Goal: Task Accomplishment & Management: Complete application form

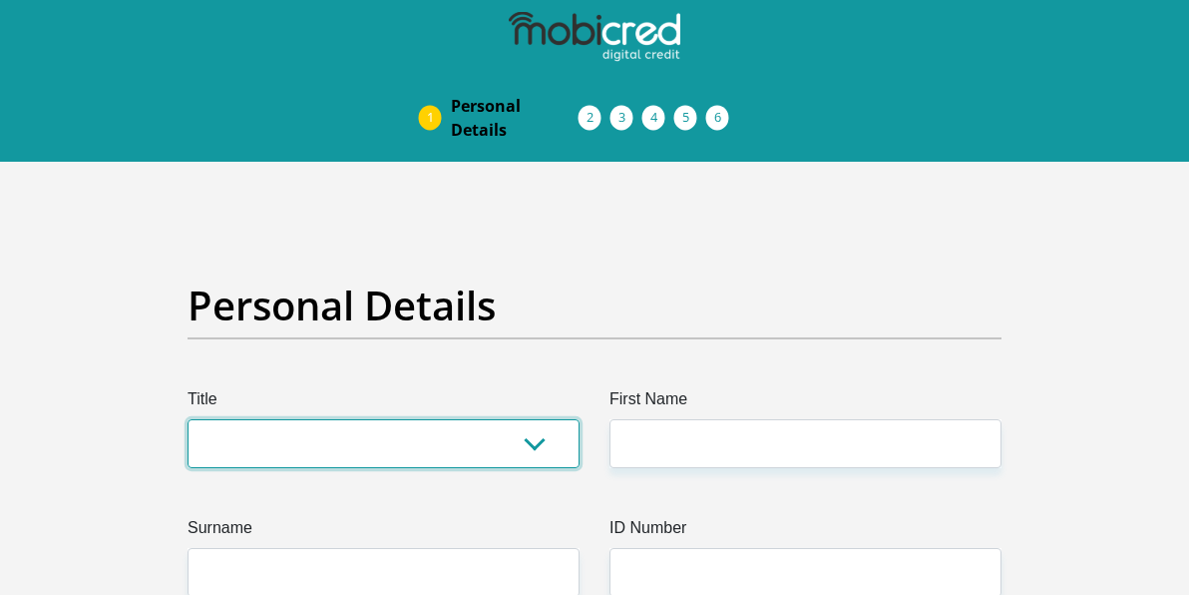
click at [336, 440] on select "Mr Ms Mrs Dr [PERSON_NAME]" at bounding box center [384, 443] width 392 height 49
select select "Mrs"
click at [188, 419] on select "Mr Ms Mrs Dr [PERSON_NAME]" at bounding box center [384, 443] width 392 height 49
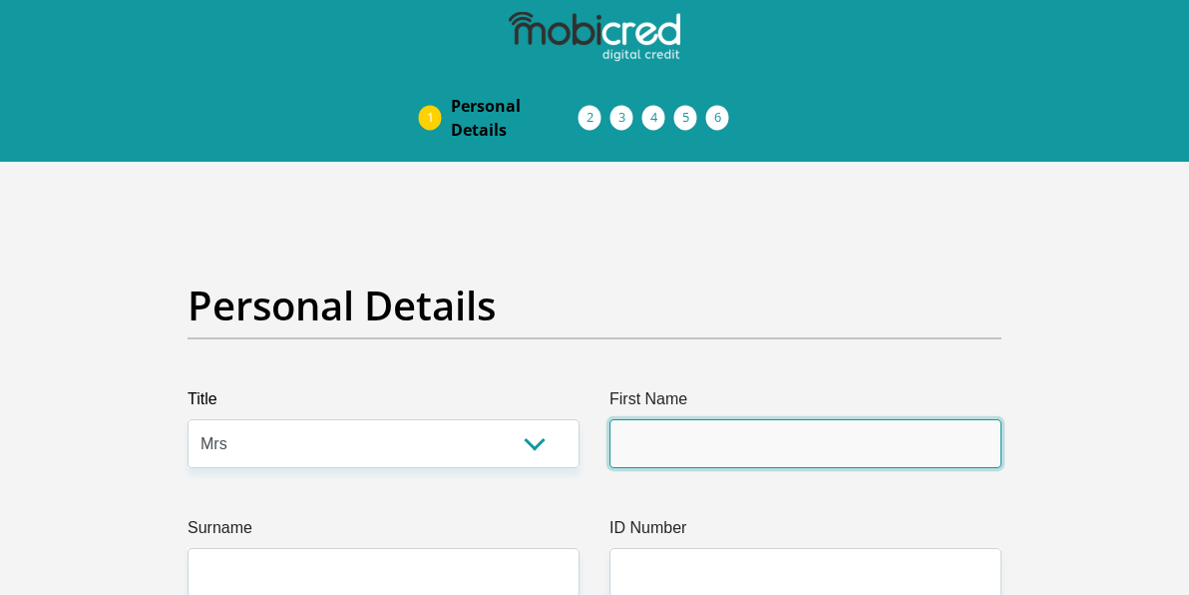
click at [675, 428] on input "First Name" at bounding box center [806, 443] width 392 height 49
type input "Phuti"
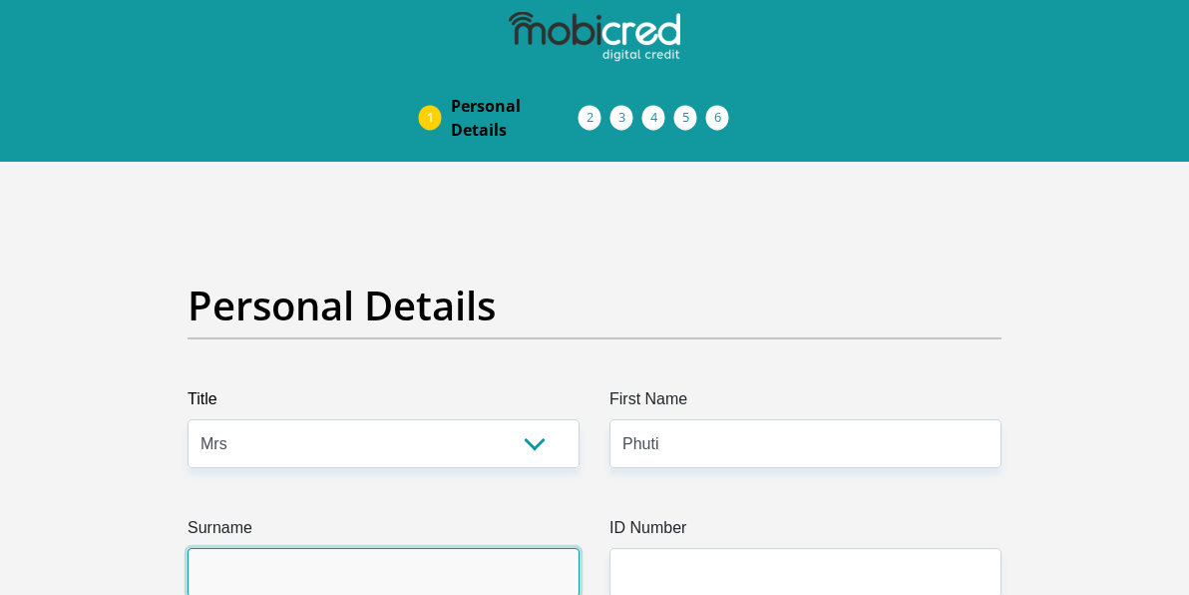
type input "Phoshoko"
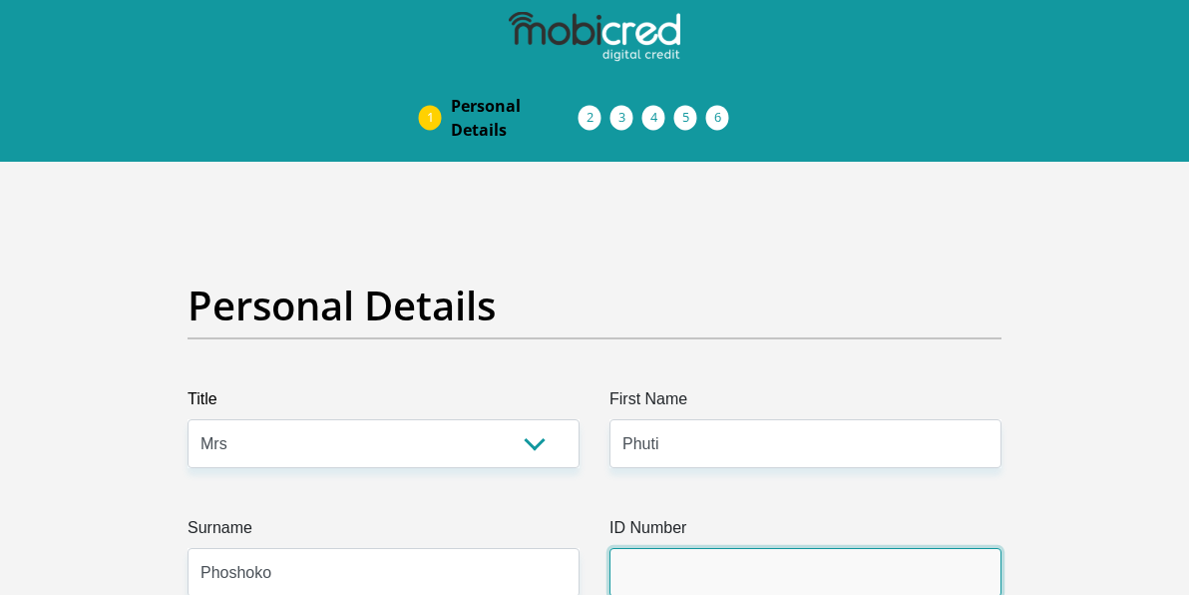
type input "Pernod [PERSON_NAME]"
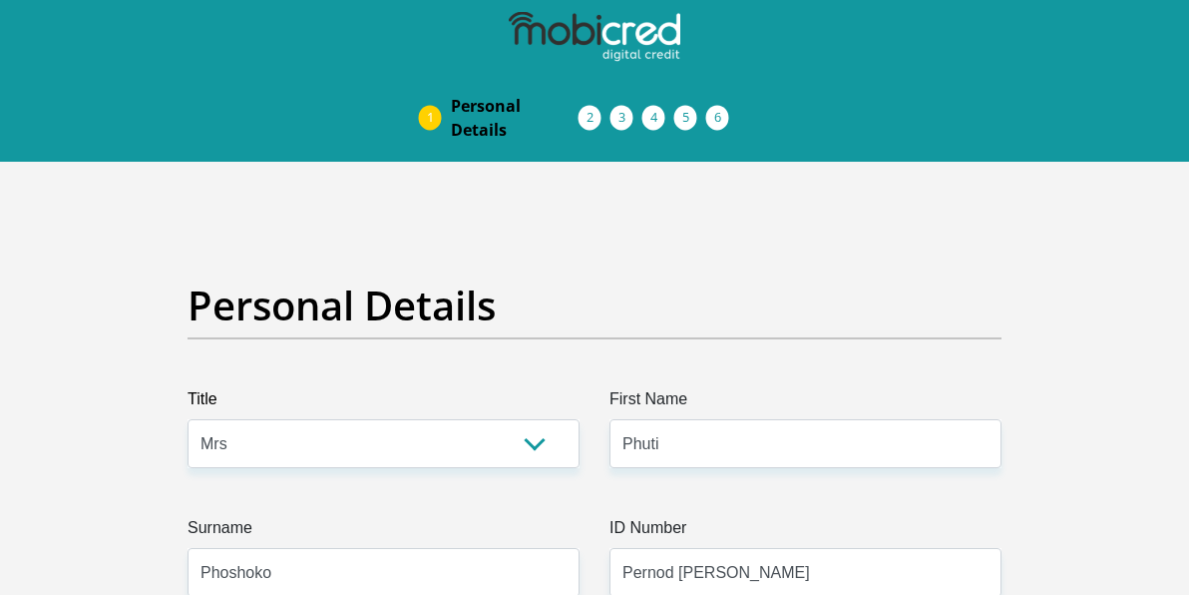
type input "0664848335"
select select "ZAF"
type input "[STREET_ADDRESS]"
type input "Olympus; Faerie [PERSON_NAME]"
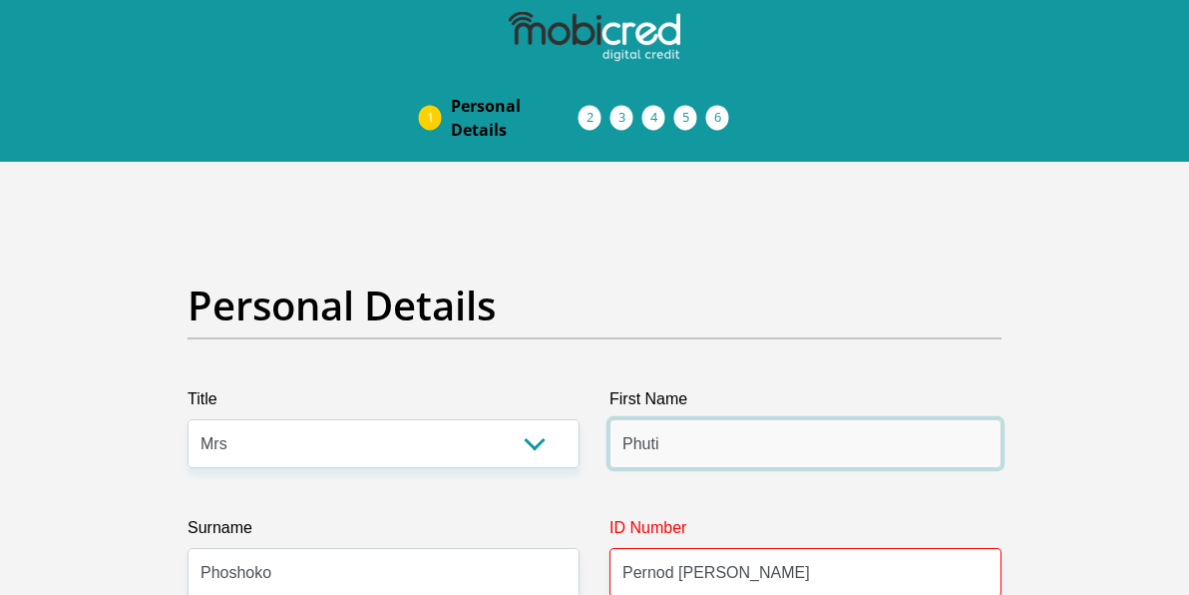
type input "KENEILWE"
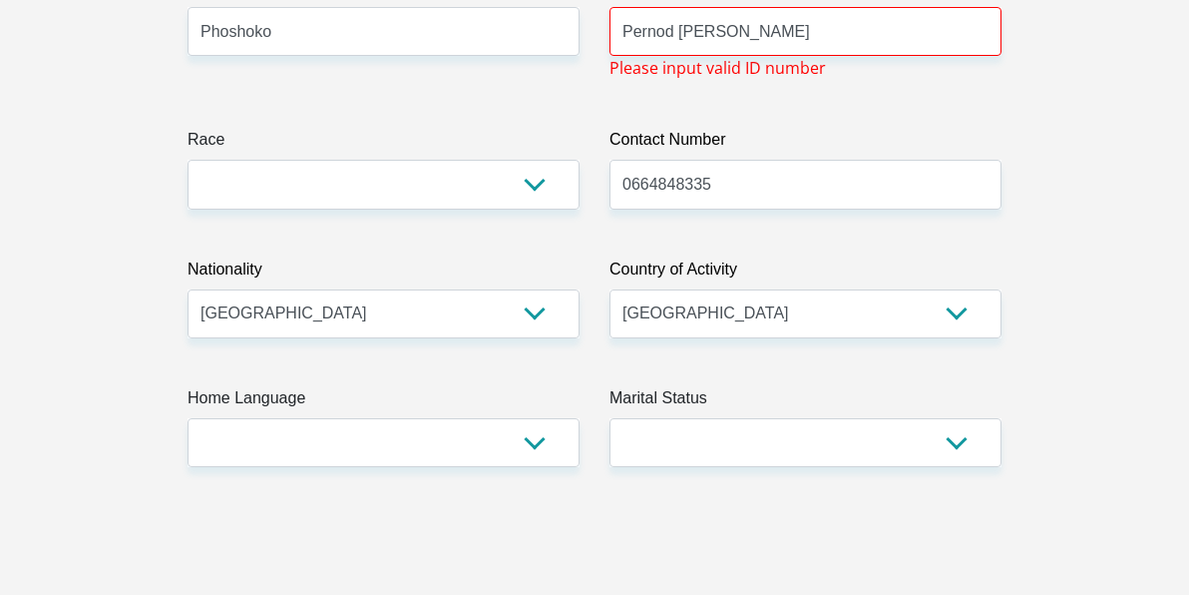
scroll to position [506, 0]
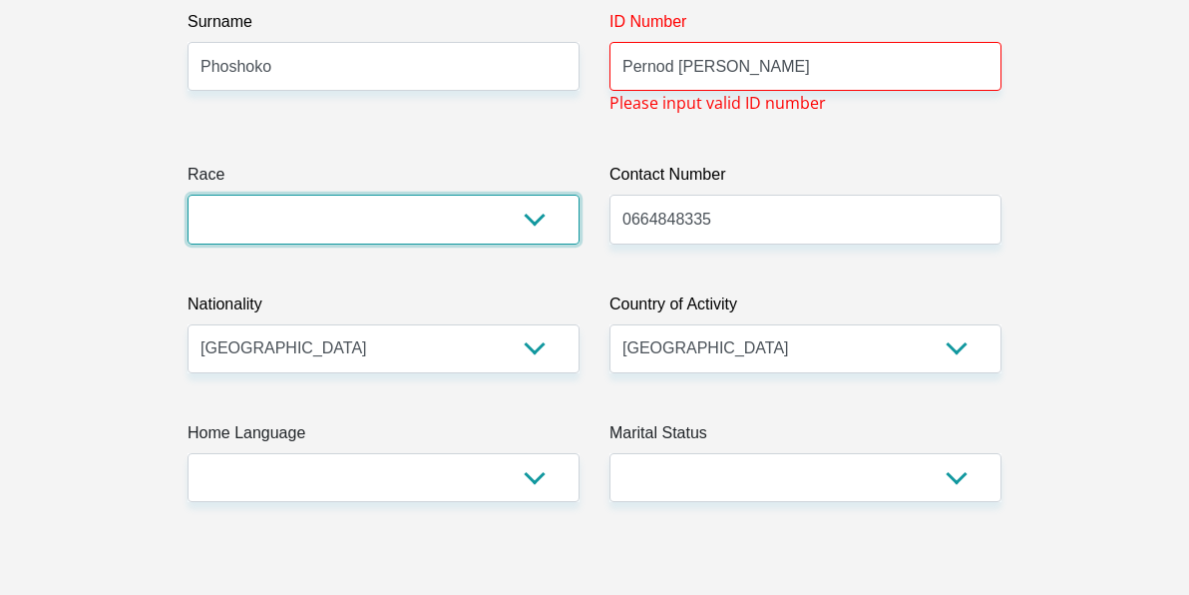
click at [539, 217] on select "Black Coloured Indian White Other" at bounding box center [384, 219] width 392 height 49
select select "1"
click at [188, 195] on select "Black Coloured Indian White Other" at bounding box center [384, 219] width 392 height 49
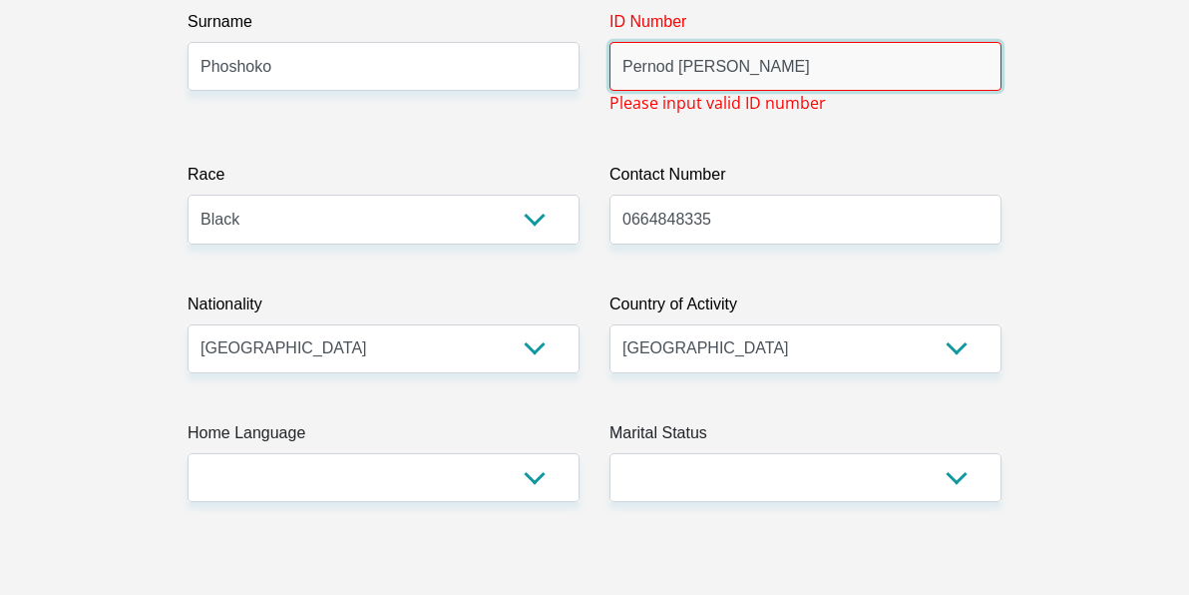
drag, startPoint x: 771, startPoint y: 67, endPoint x: 605, endPoint y: 64, distance: 166.6
click at [605, 64] on div "ID Number Pernod [PERSON_NAME] Please input valid ID number" at bounding box center [806, 62] width 422 height 105
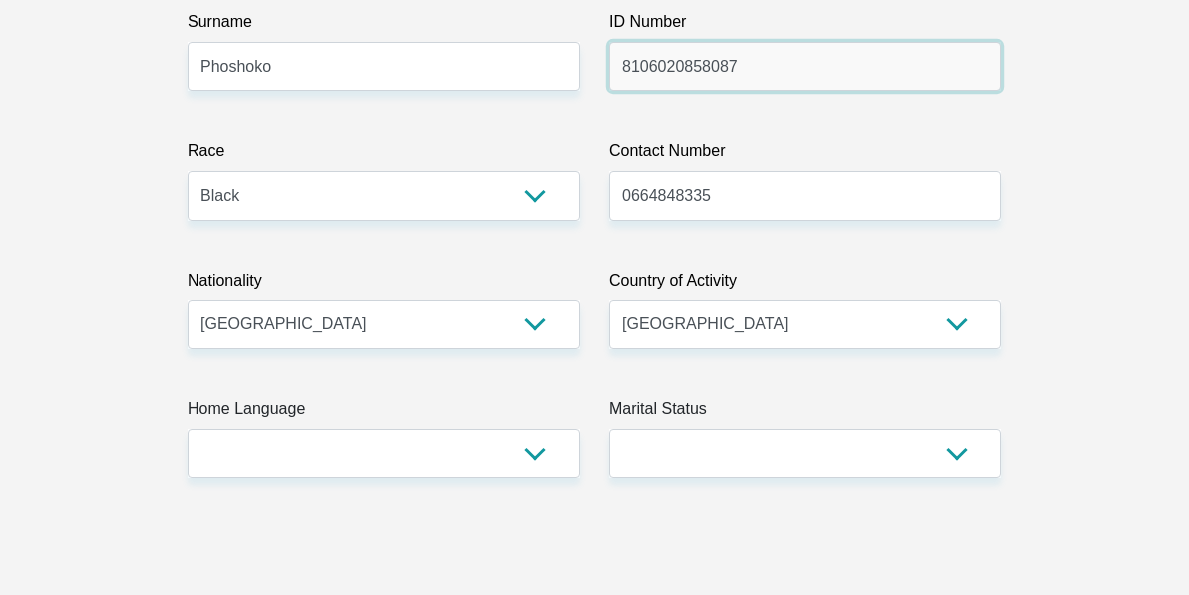
type input "8106020858087"
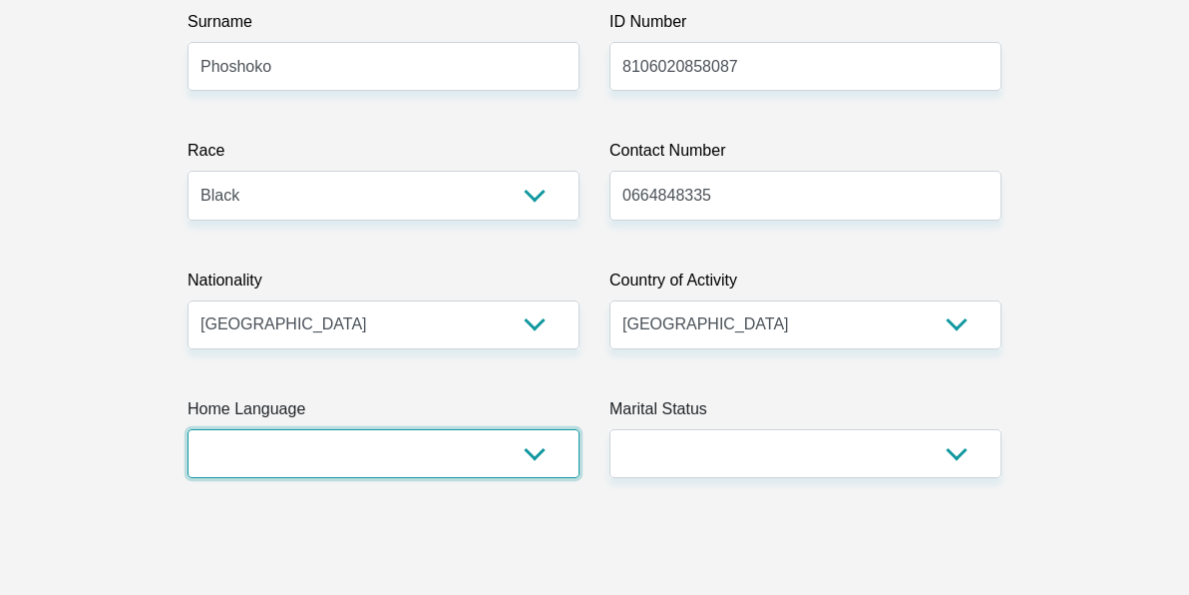
click at [351, 453] on select "Afrikaans English Sepedi South Ndebele Southern Sotho Swati Tsonga Tswana Venda…" at bounding box center [384, 453] width 392 height 49
select select "nso"
click at [188, 429] on select "Afrikaans English Sepedi South Ndebele Southern Sotho Swati Tsonga Tswana Venda…" at bounding box center [384, 453] width 392 height 49
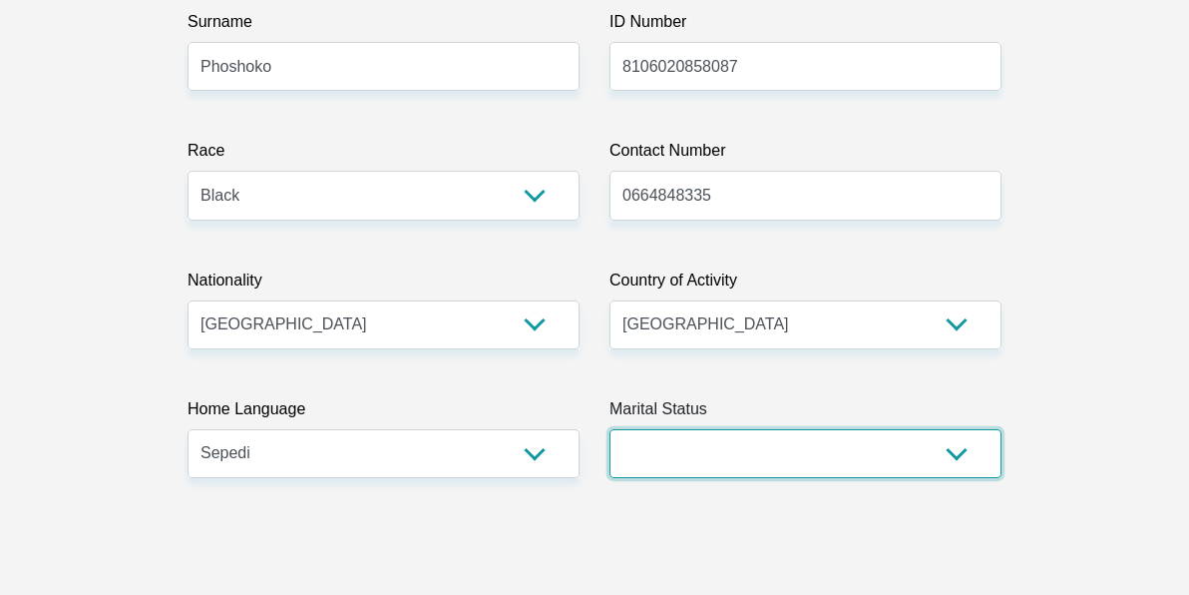
click at [823, 451] on select "Married ANC Single Divorced Widowed Married COP or Customary Law" at bounding box center [806, 453] width 392 height 49
select select "1"
click at [610, 429] on select "Married ANC Single Divorced Widowed Married COP or Customary Law" at bounding box center [806, 453] width 392 height 49
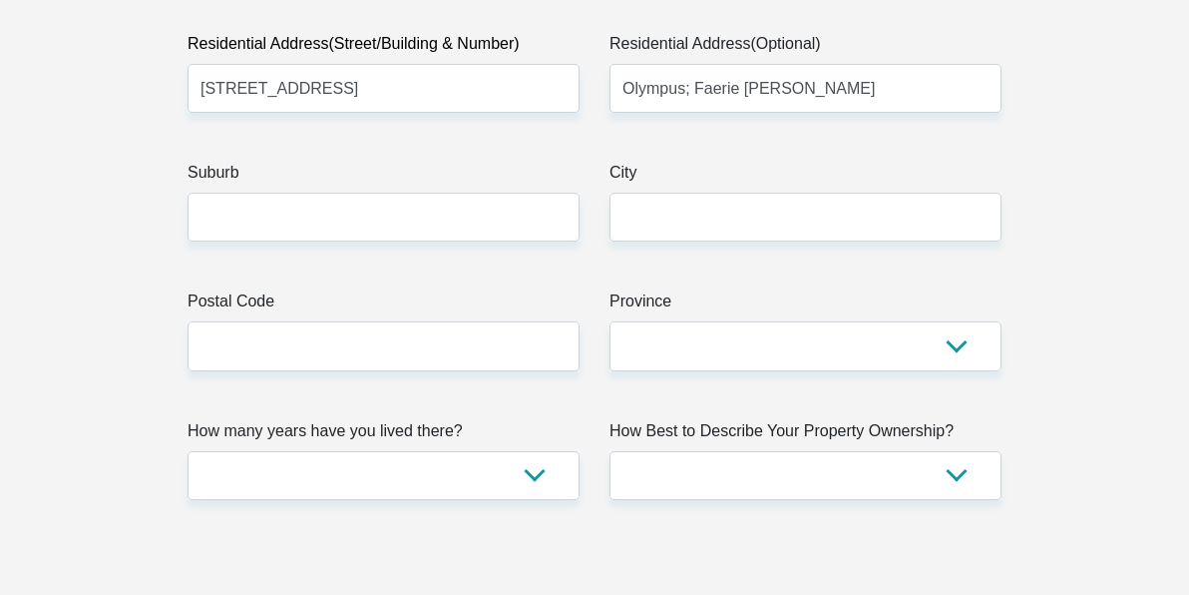
scroll to position [1185, 0]
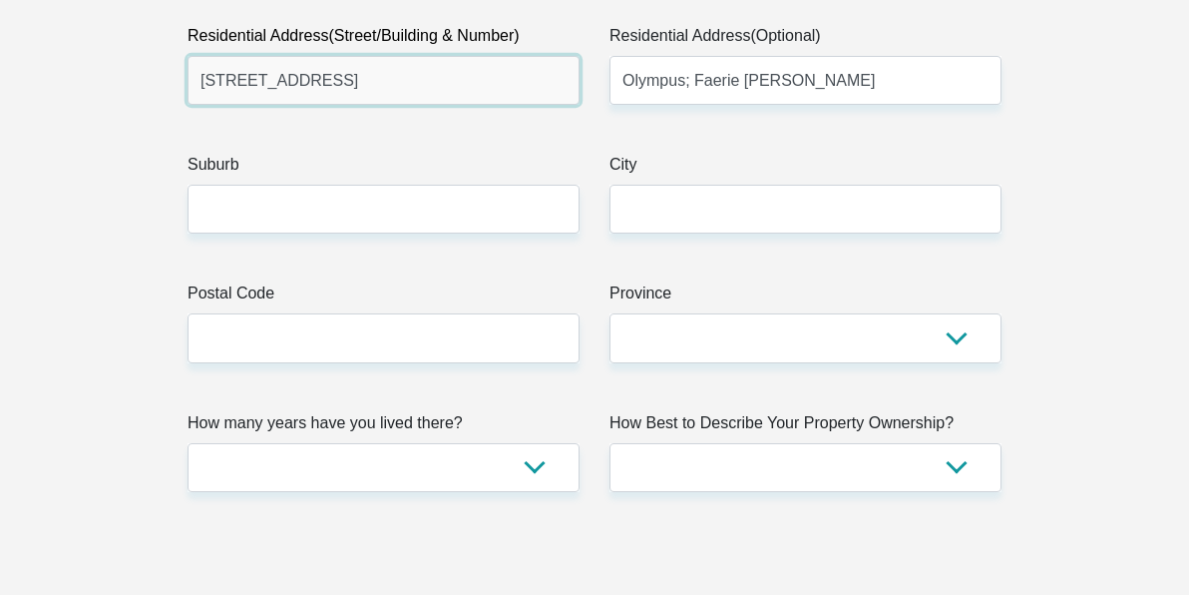
drag, startPoint x: 147, startPoint y: 77, endPoint x: 81, endPoint y: 79, distance: 65.9
type input "[STREET_ADDRESS]"
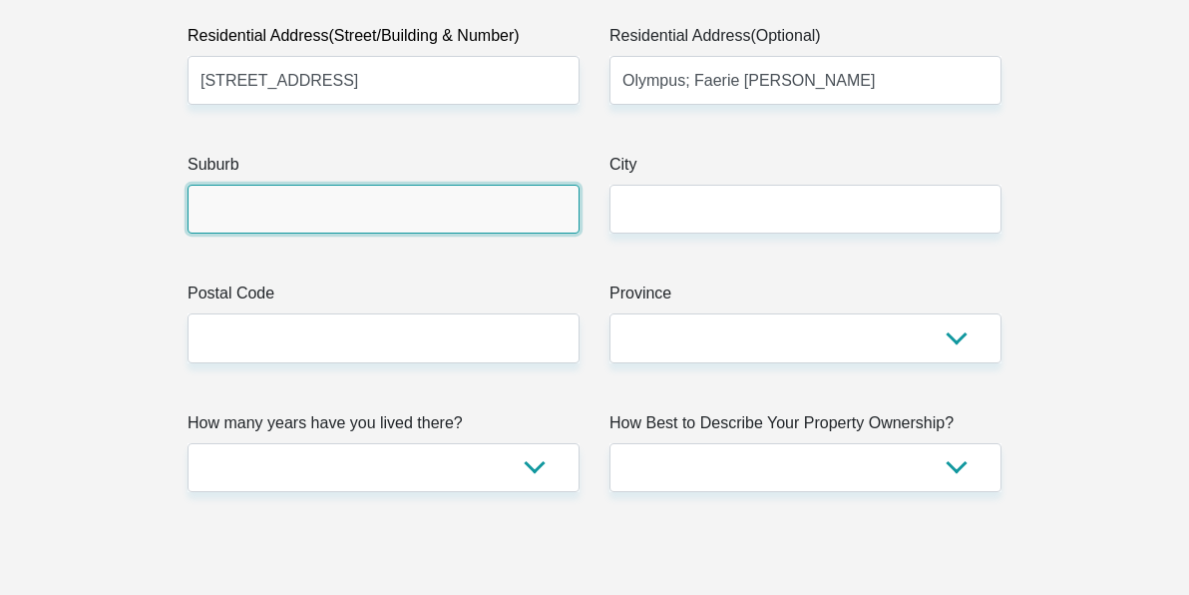
click at [229, 204] on input "Suburb" at bounding box center [384, 209] width 392 height 49
type input "OLYMPUS"
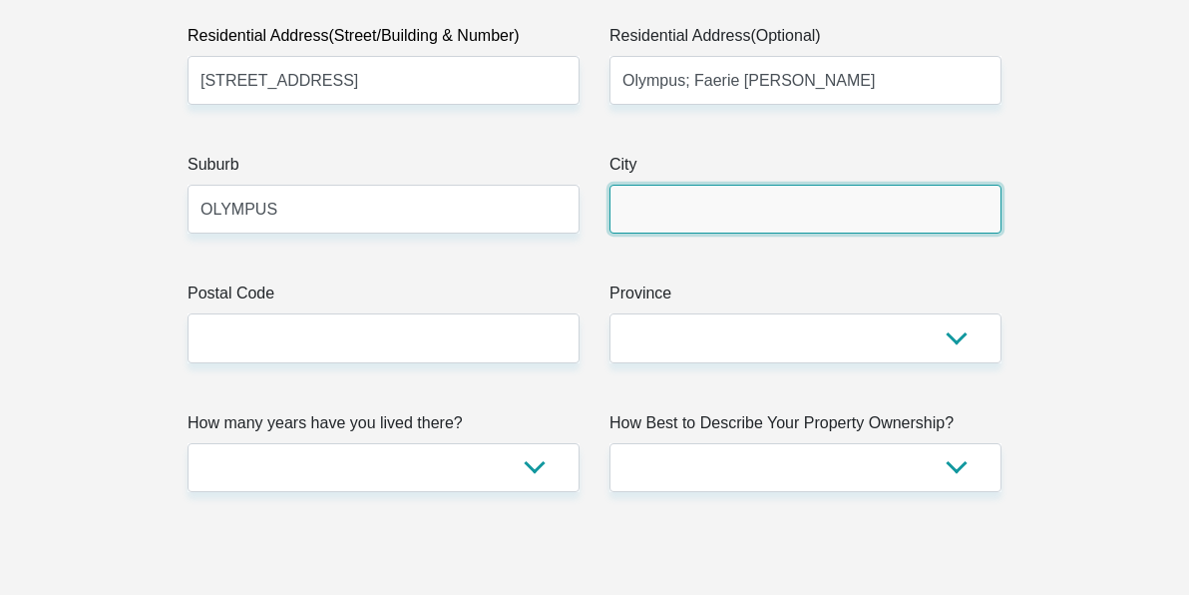
type input "OLYMPUS"
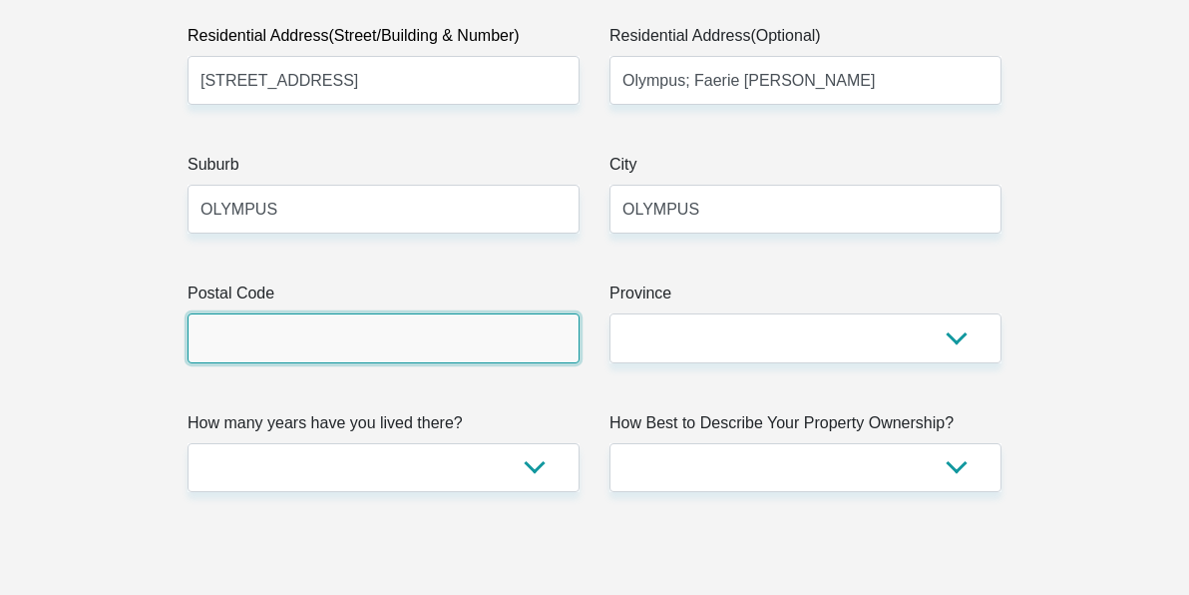
type input "0181"
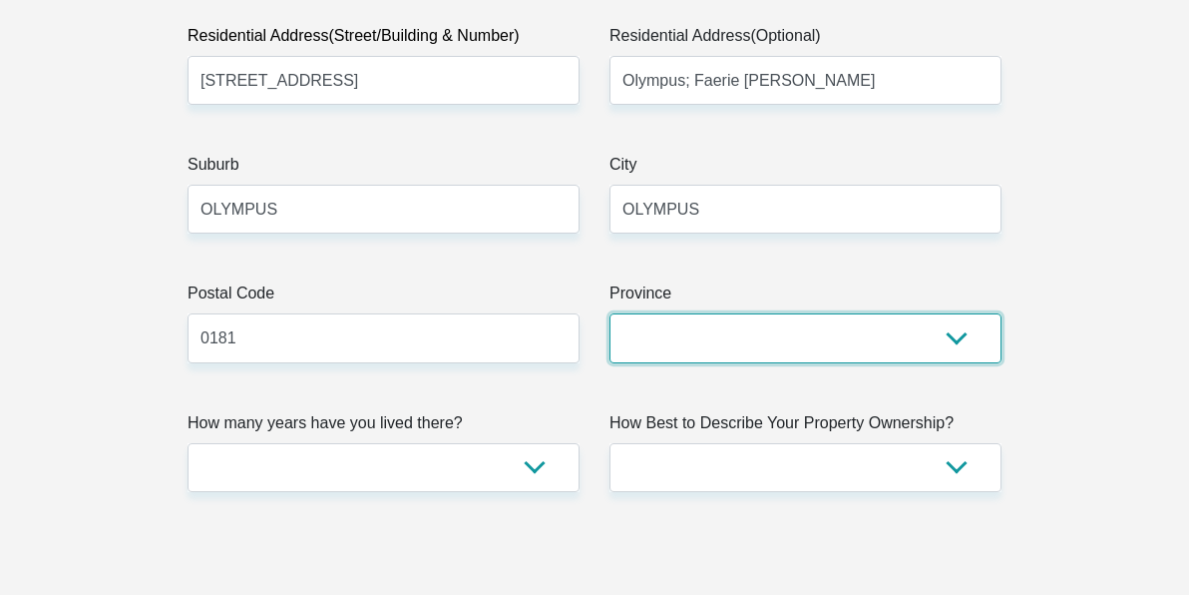
select select "[GEOGRAPHIC_DATA][DATE]"
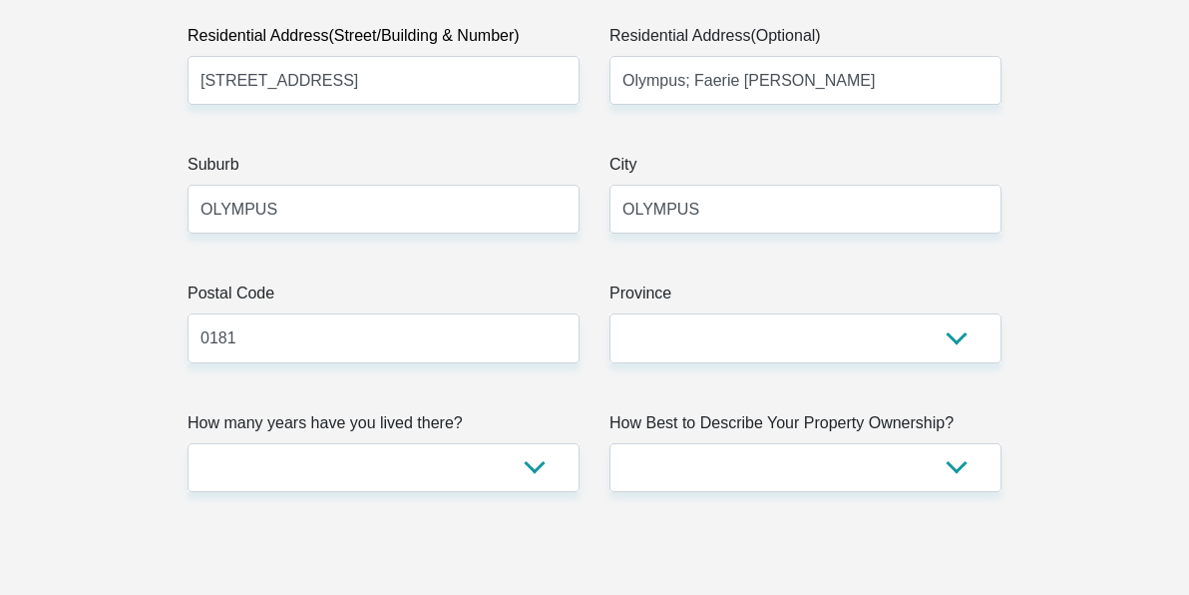
type input "[EMAIL_ADDRESS][DOMAIN_NAME]"
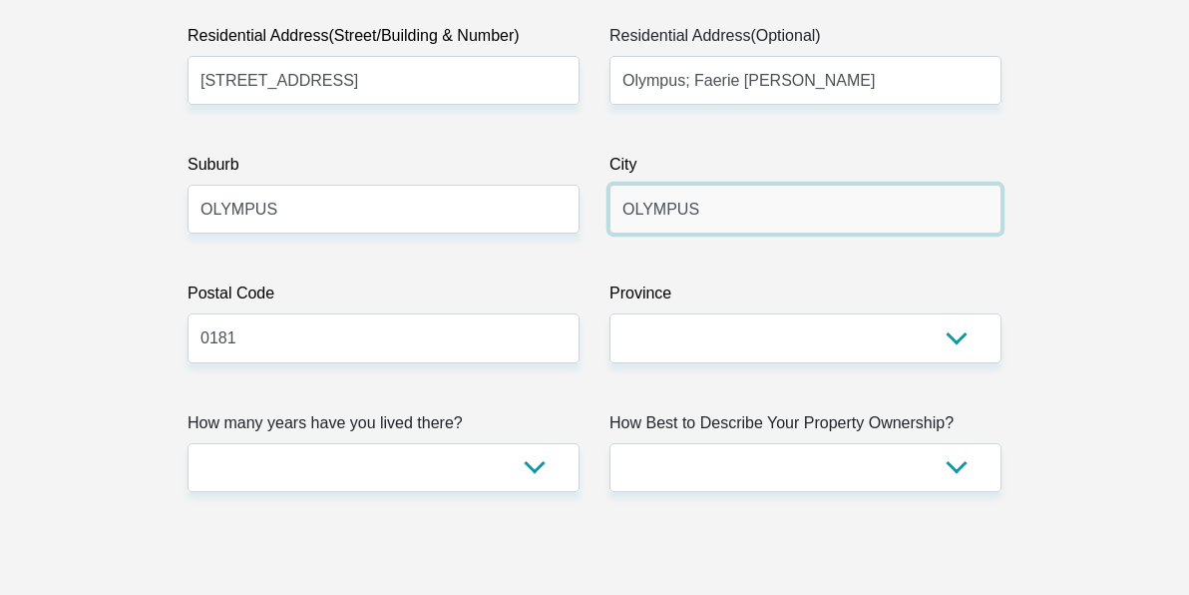
drag, startPoint x: 725, startPoint y: 205, endPoint x: 566, endPoint y: 207, distance: 159.6
type input "[GEOGRAPHIC_DATA], [GEOGRAPHIC_DATA], [GEOGRAPHIC_DATA]"
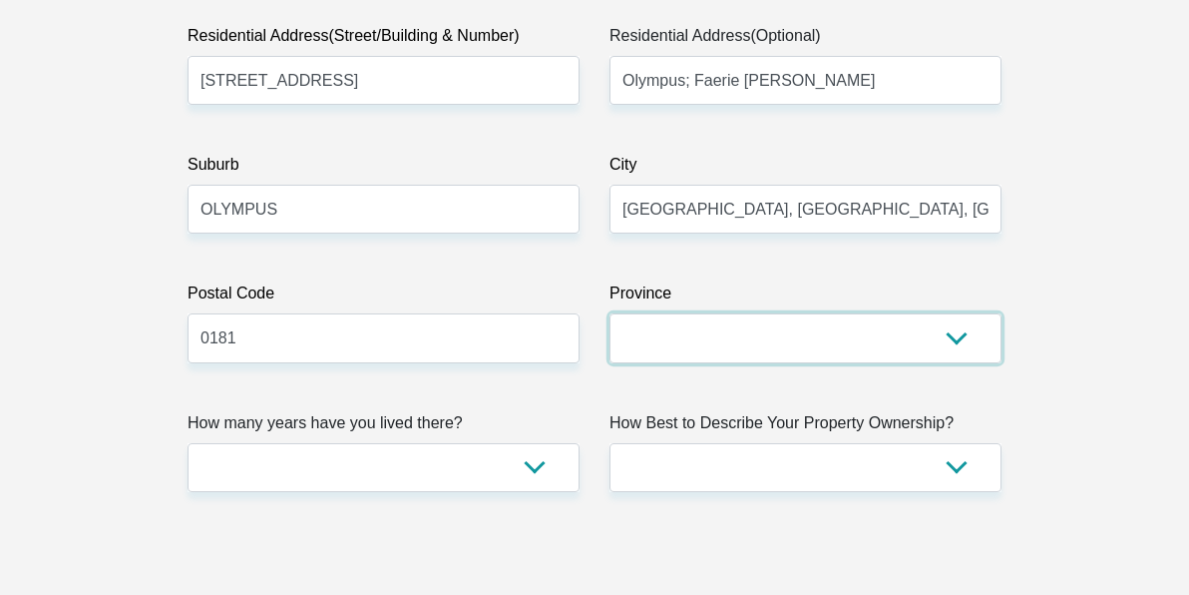
drag, startPoint x: 793, startPoint y: 330, endPoint x: 612, endPoint y: 328, distance: 181.6
click at [612, 328] on select "Eastern Cape Free State [GEOGRAPHIC_DATA] [GEOGRAPHIC_DATA][DATE] [GEOGRAPHIC_D…" at bounding box center [806, 337] width 392 height 49
select select "Gauteng"
click at [610, 313] on select "Eastern Cape Free State [GEOGRAPHIC_DATA] [GEOGRAPHIC_DATA][DATE] [GEOGRAPHIC_D…" at bounding box center [806, 337] width 392 height 49
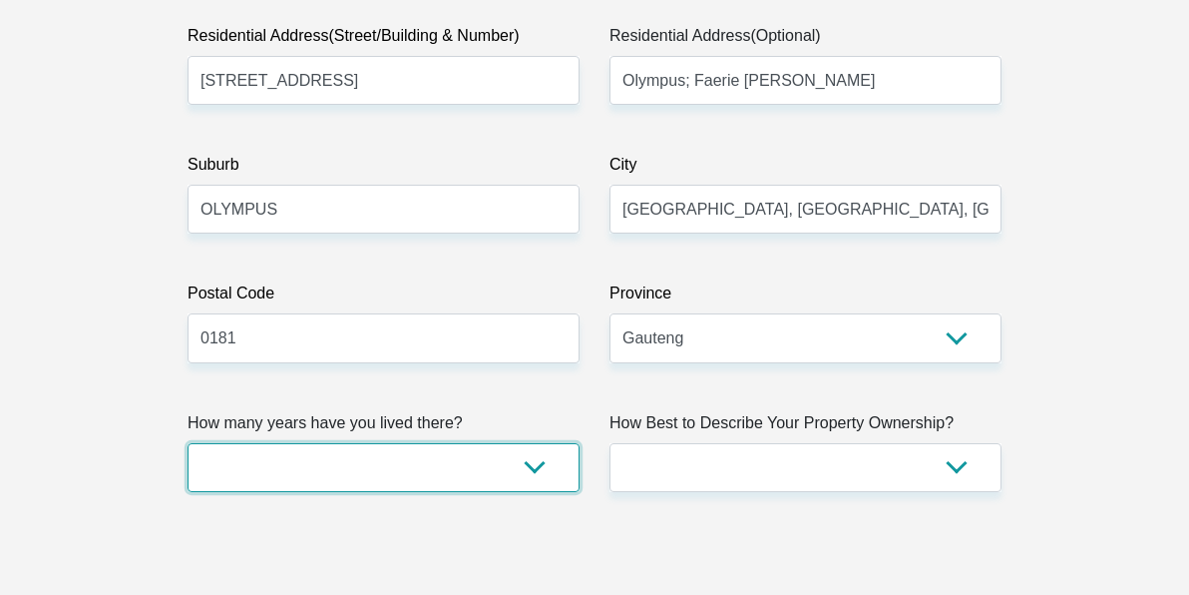
click at [414, 480] on select "less than 1 year 1-3 years 3-5 years 5+ years" at bounding box center [384, 467] width 392 height 49
select select "4"
click at [188, 443] on select "less than 1 year 1-3 years 3-5 years 5+ years" at bounding box center [384, 467] width 392 height 49
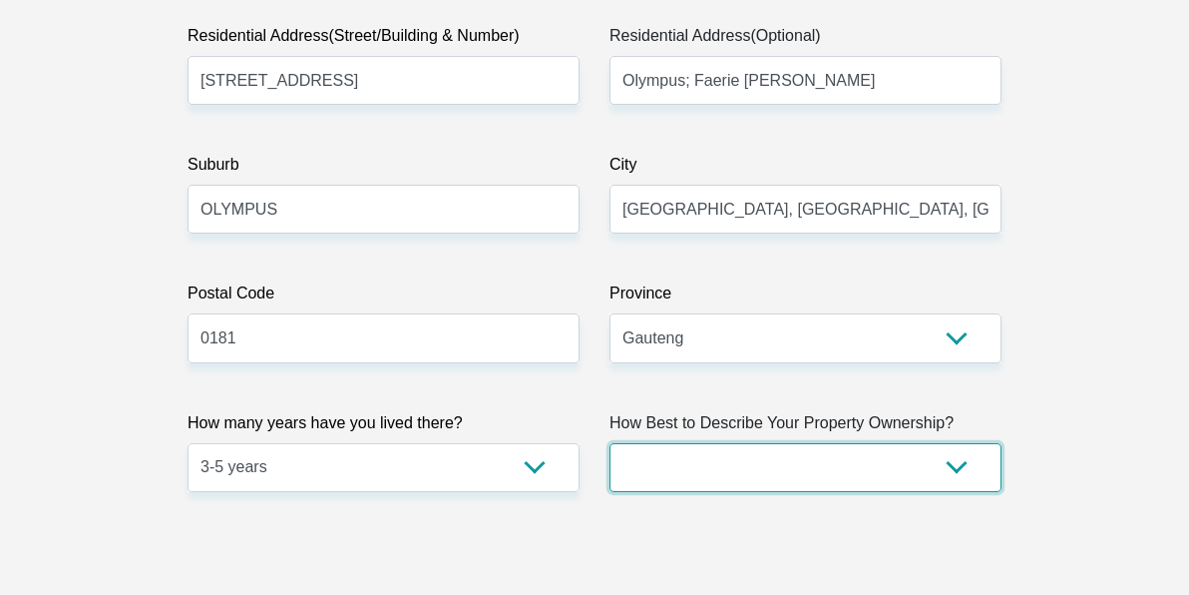
click at [790, 455] on select "Owned Rented Family Owned Company Dwelling" at bounding box center [806, 467] width 392 height 49
select select "Owned"
click at [610, 443] on select "Owned Rented Family Owned Company Dwelling" at bounding box center [806, 467] width 392 height 49
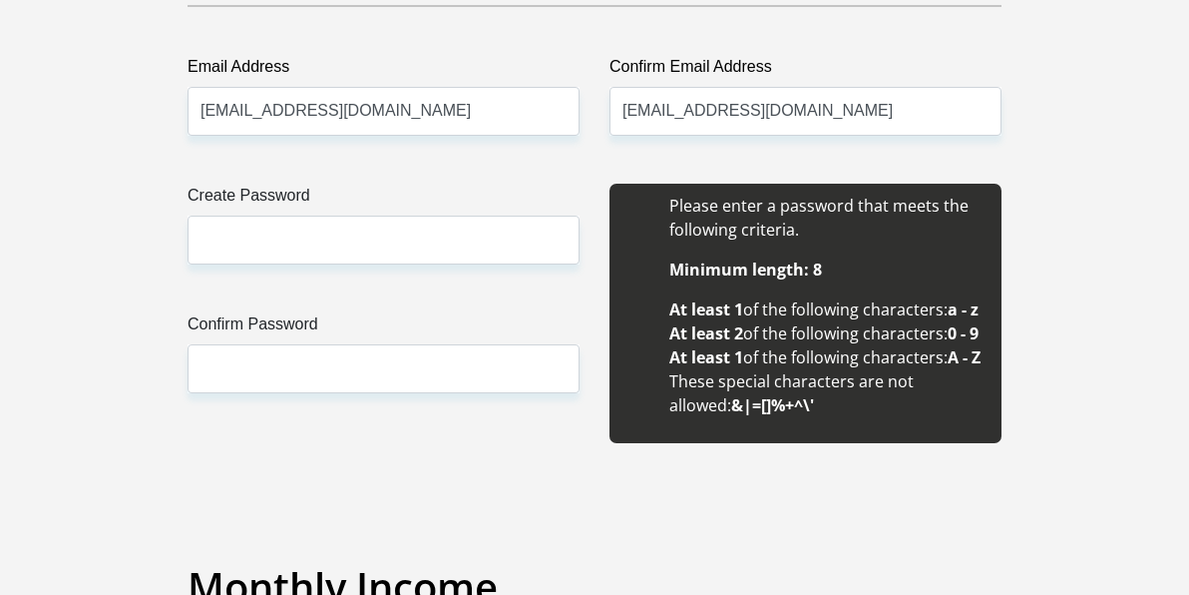
scroll to position [1857, 0]
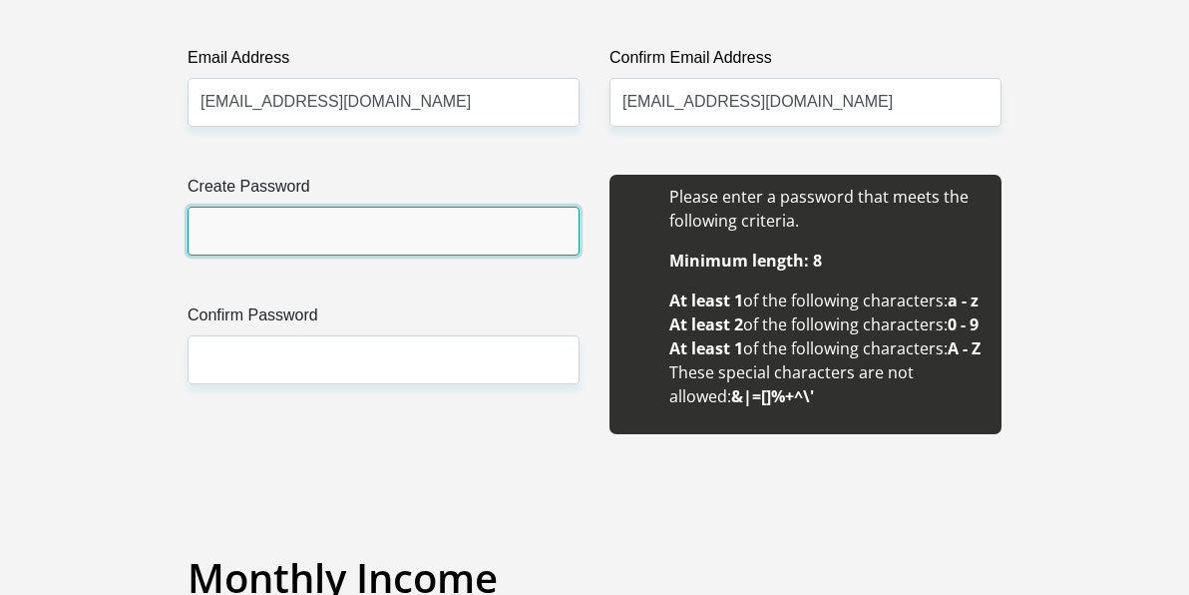
click at [388, 228] on input "Create Password" at bounding box center [384, 231] width 392 height 49
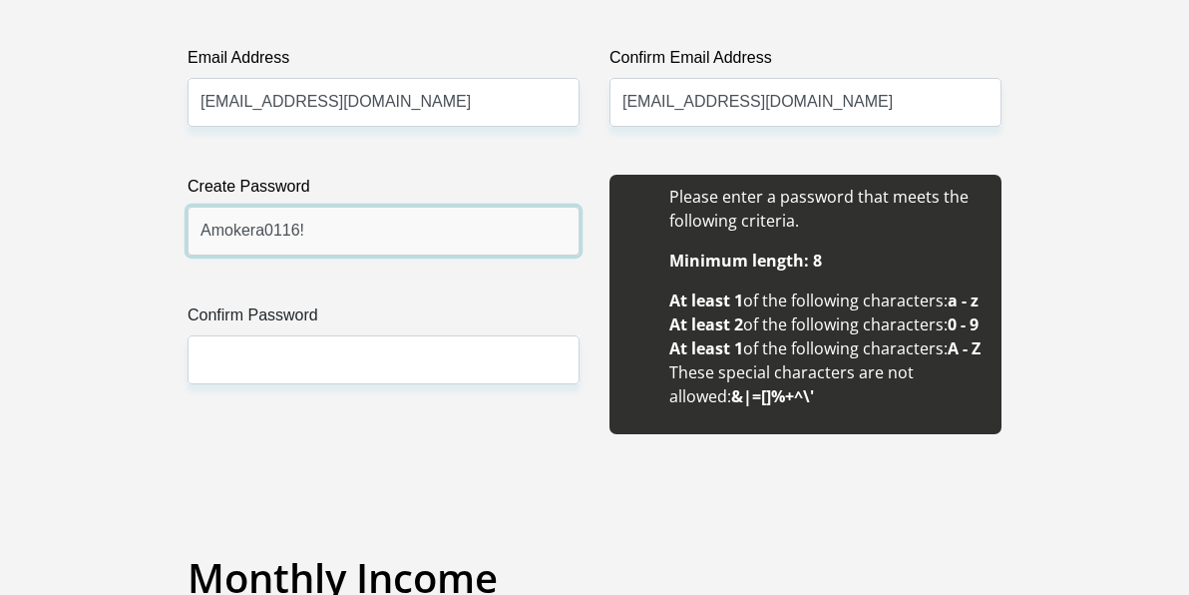
type input "Amokera0116!"
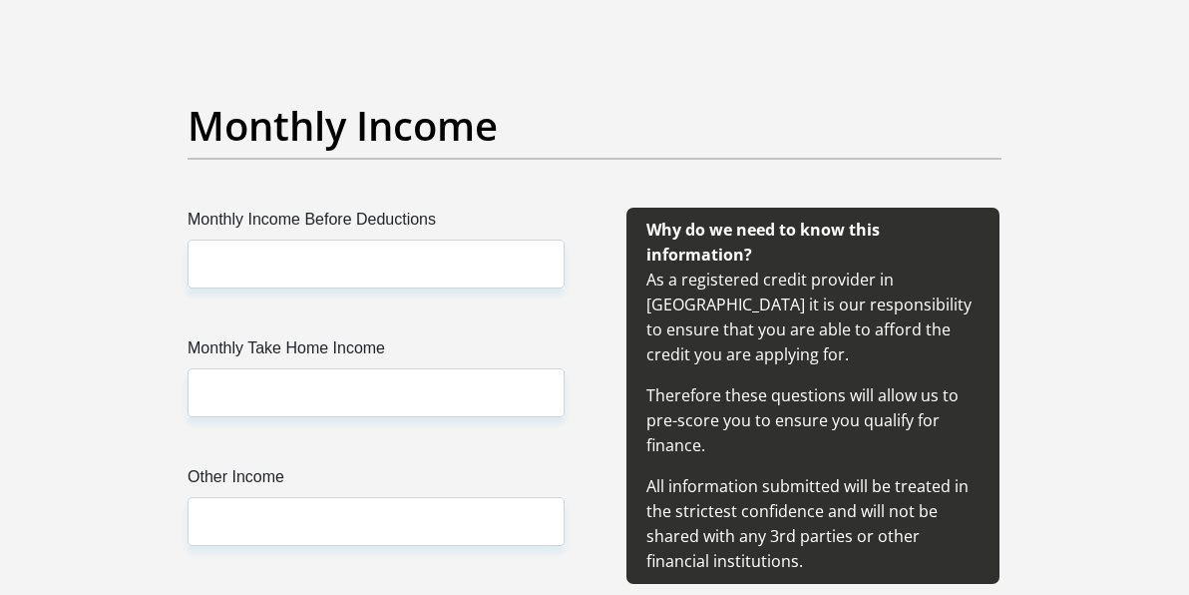
scroll to position [2335, 0]
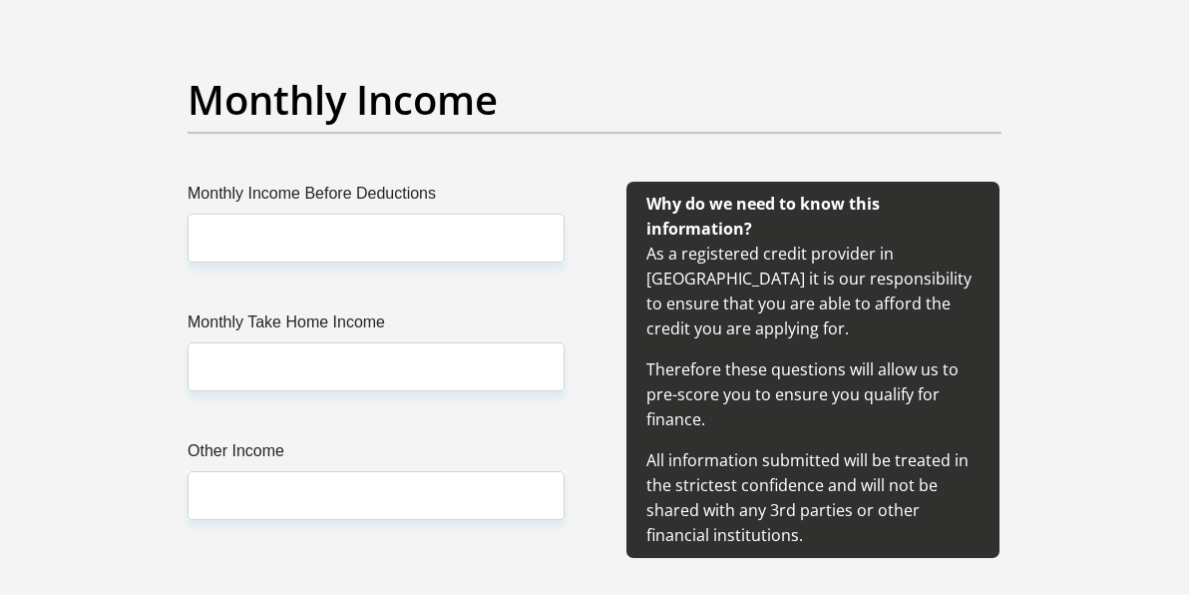
type input "Amokera0116!"
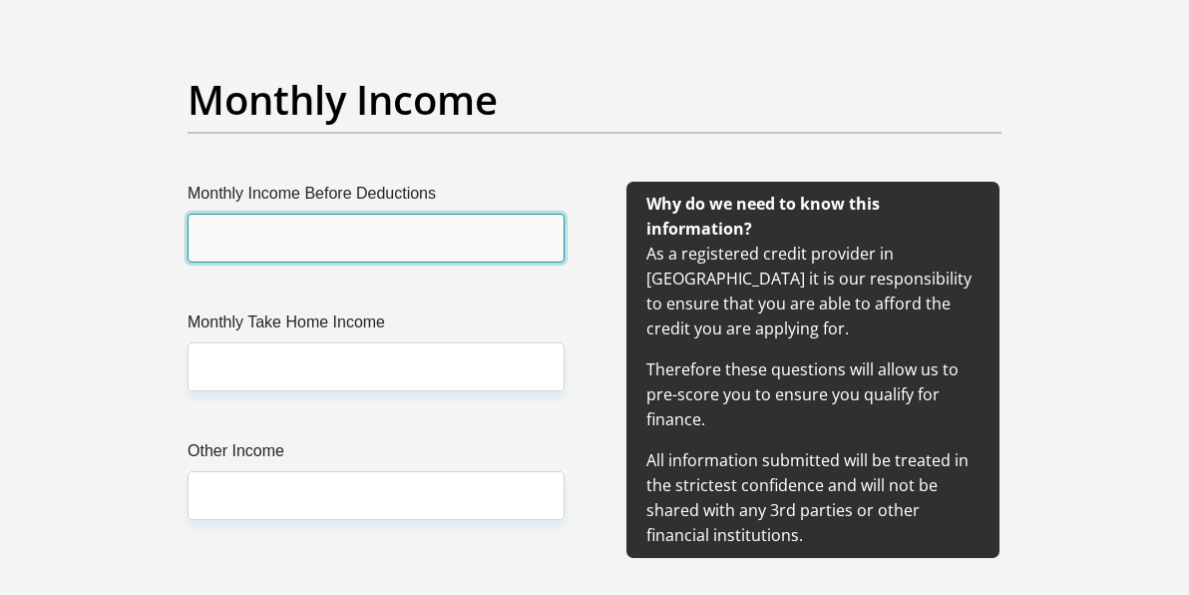
click at [380, 255] on input "Monthly Income Before Deductions" at bounding box center [376, 238] width 377 height 49
type input "37400"
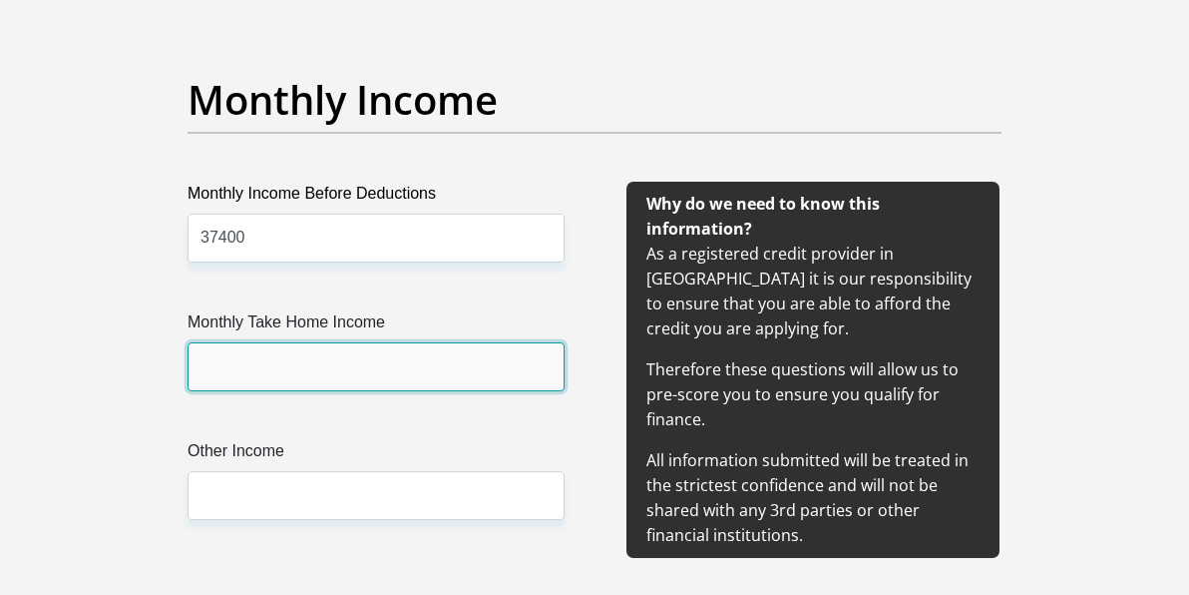
click at [290, 376] on input "Monthly Take Home Income" at bounding box center [376, 366] width 377 height 49
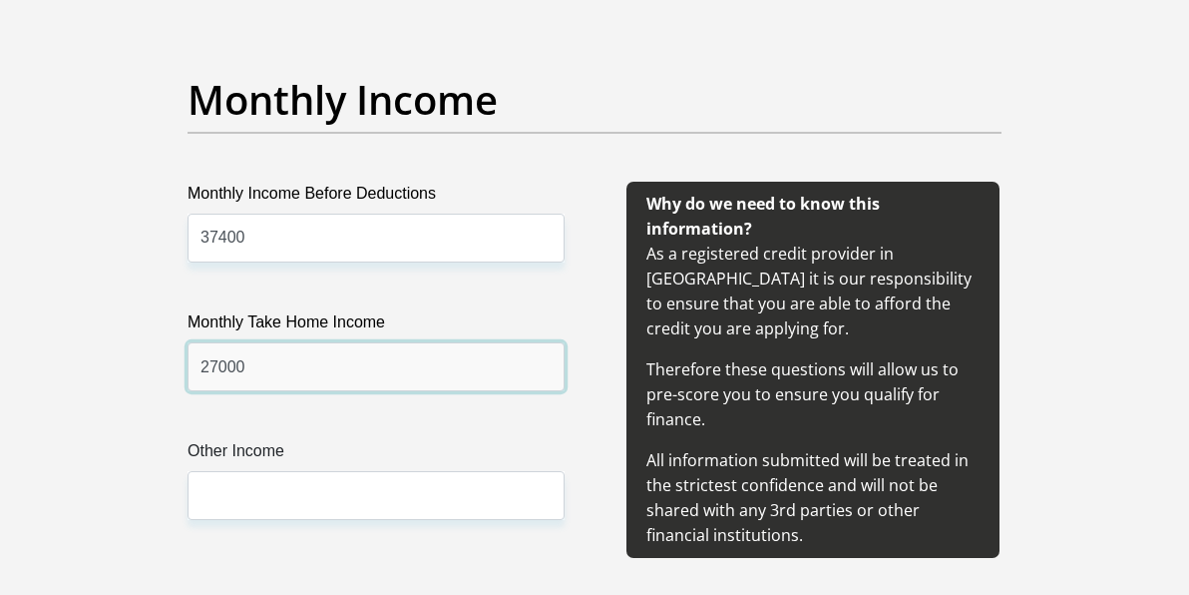
type input "27000"
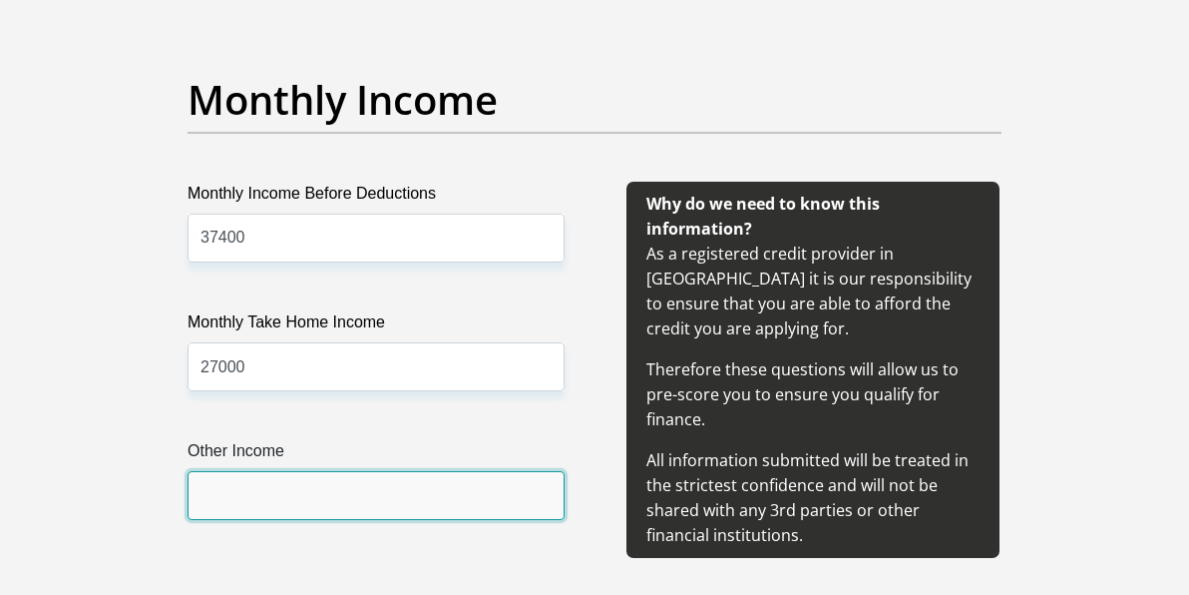
click at [188, 496] on input "Other Income" at bounding box center [376, 495] width 377 height 49
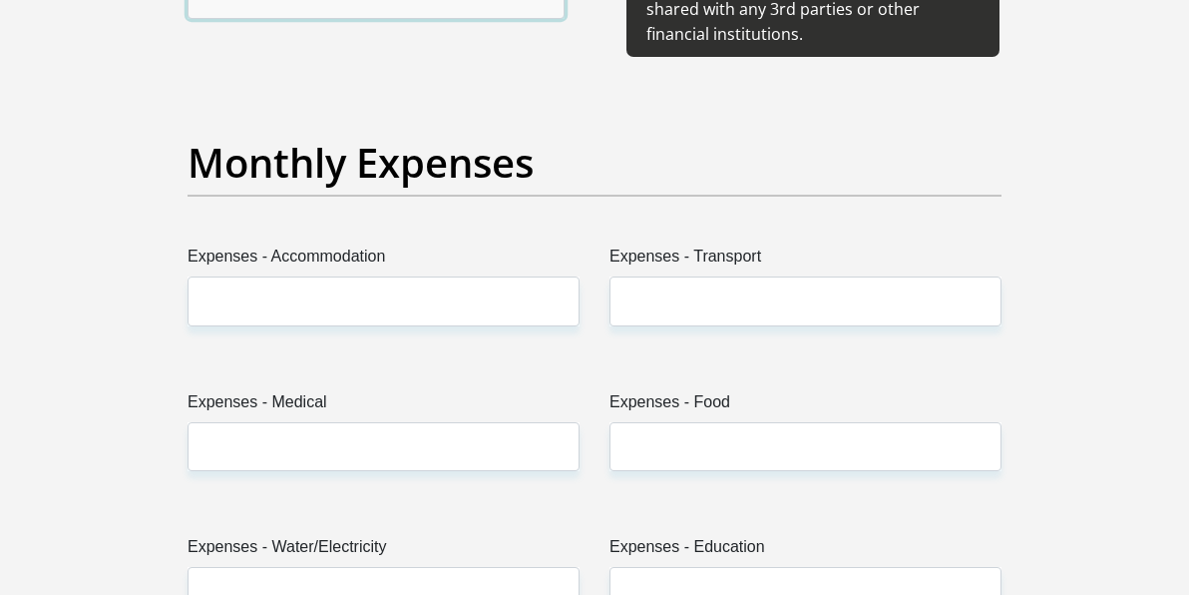
scroll to position [2879, 0]
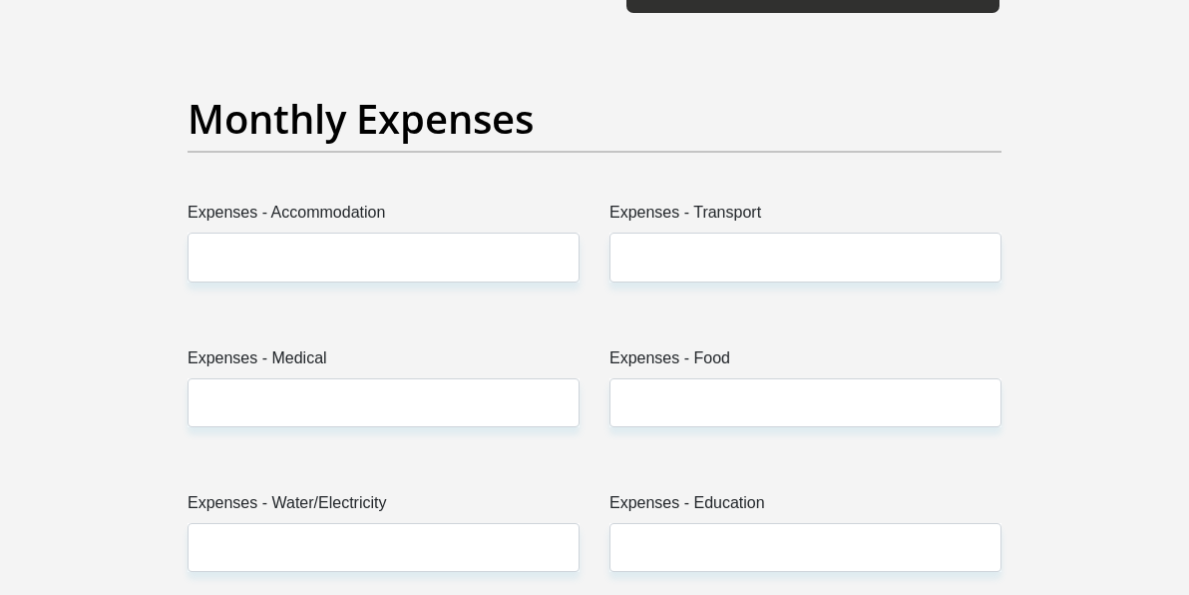
type input "5000"
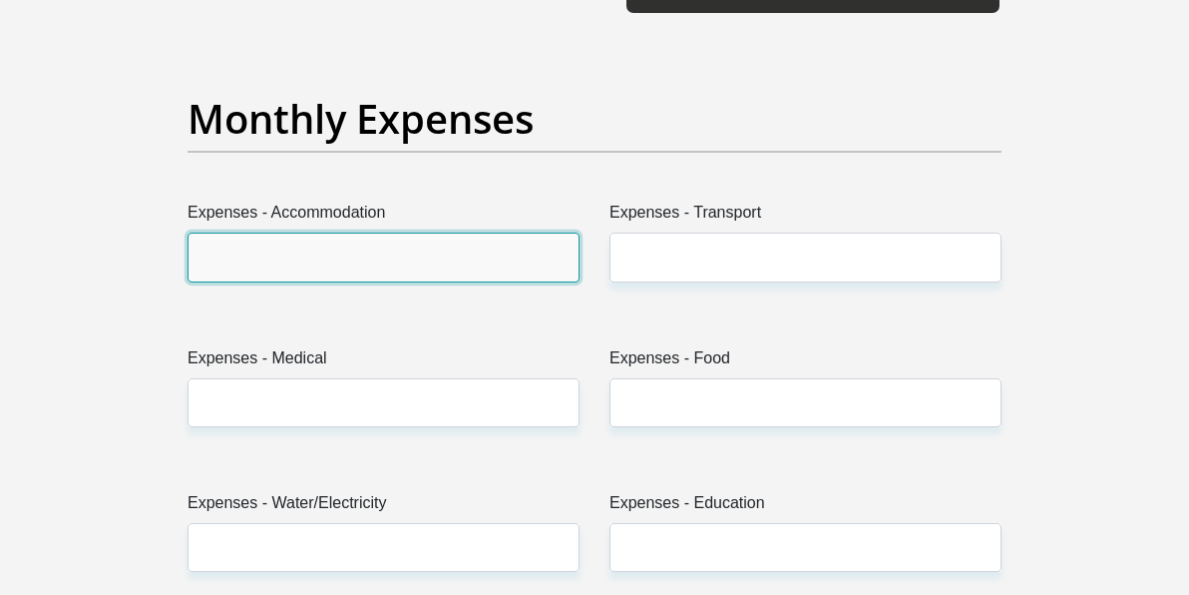
click at [426, 241] on input "Expenses - Accommodation" at bounding box center [384, 256] width 392 height 49
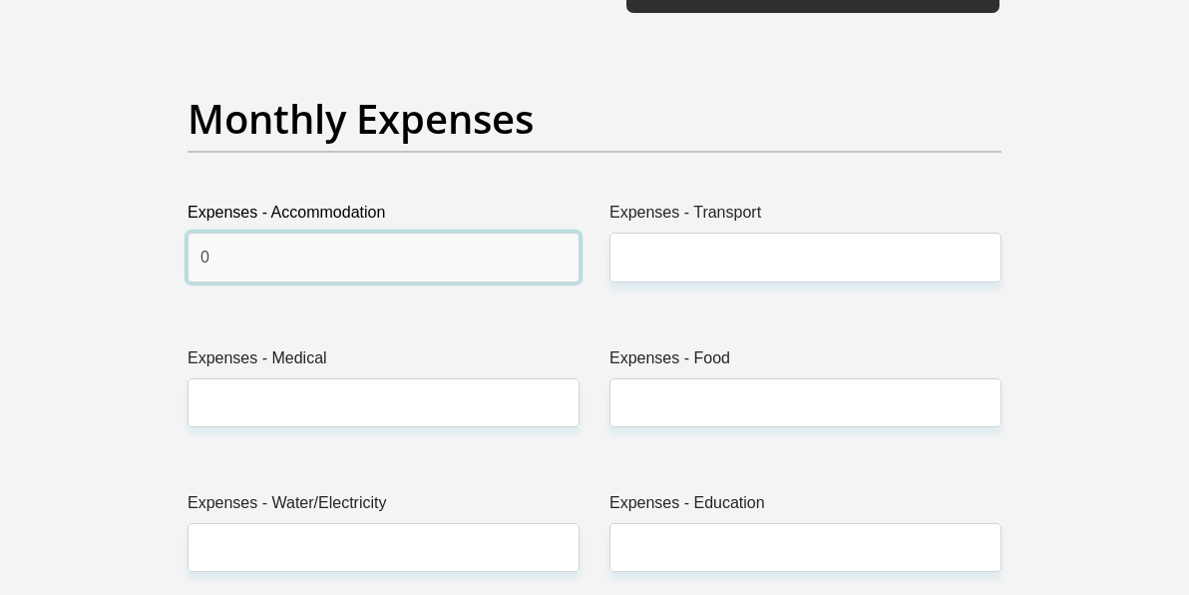
type input "0"
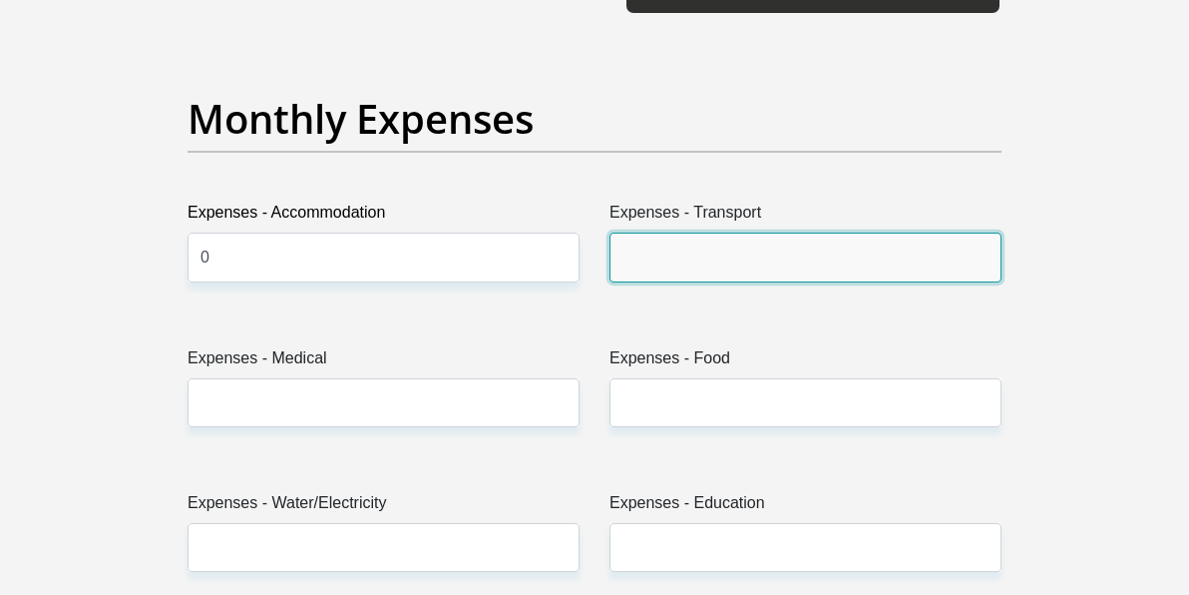
click at [705, 262] on input "Expenses - Transport" at bounding box center [806, 256] width 392 height 49
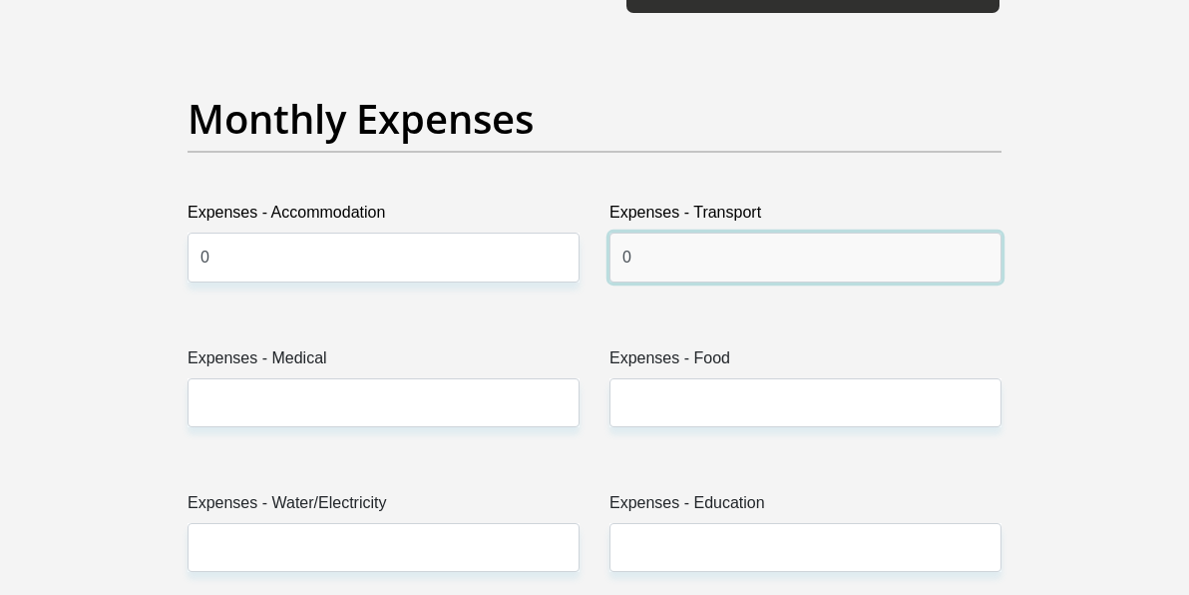
type input "0"
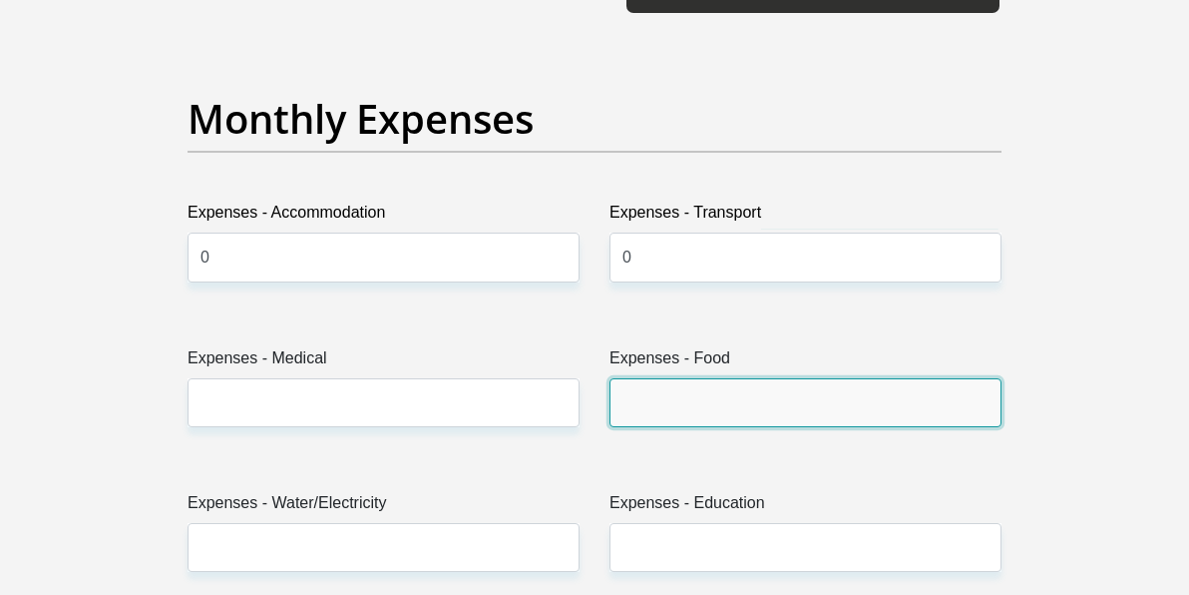
click at [657, 394] on input "Expenses - Food" at bounding box center [806, 402] width 392 height 49
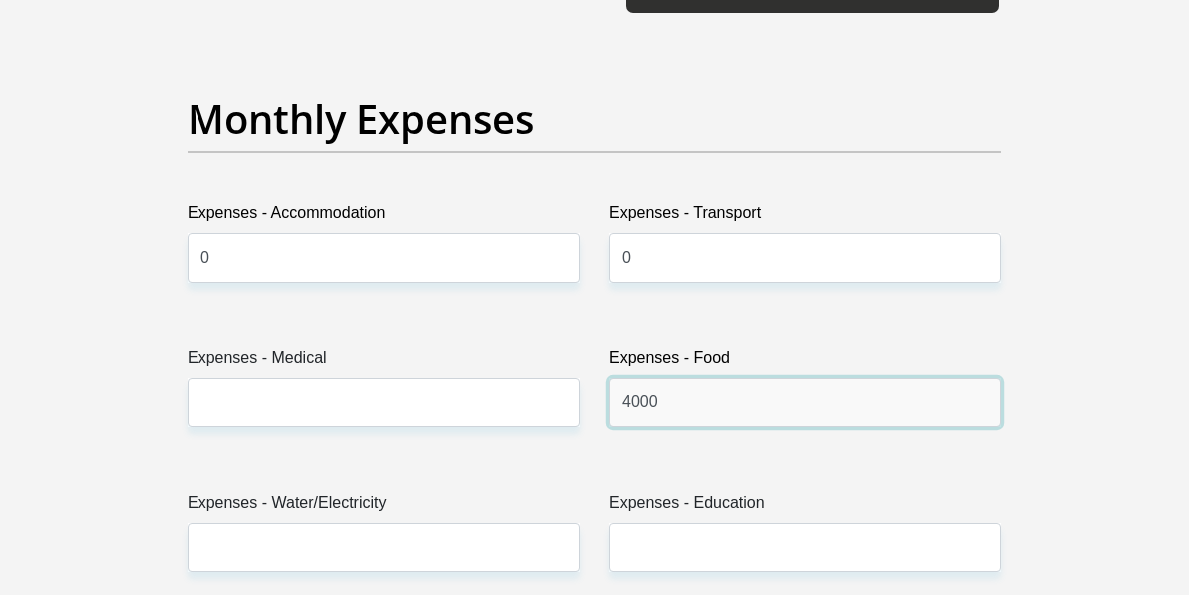
type input "4000"
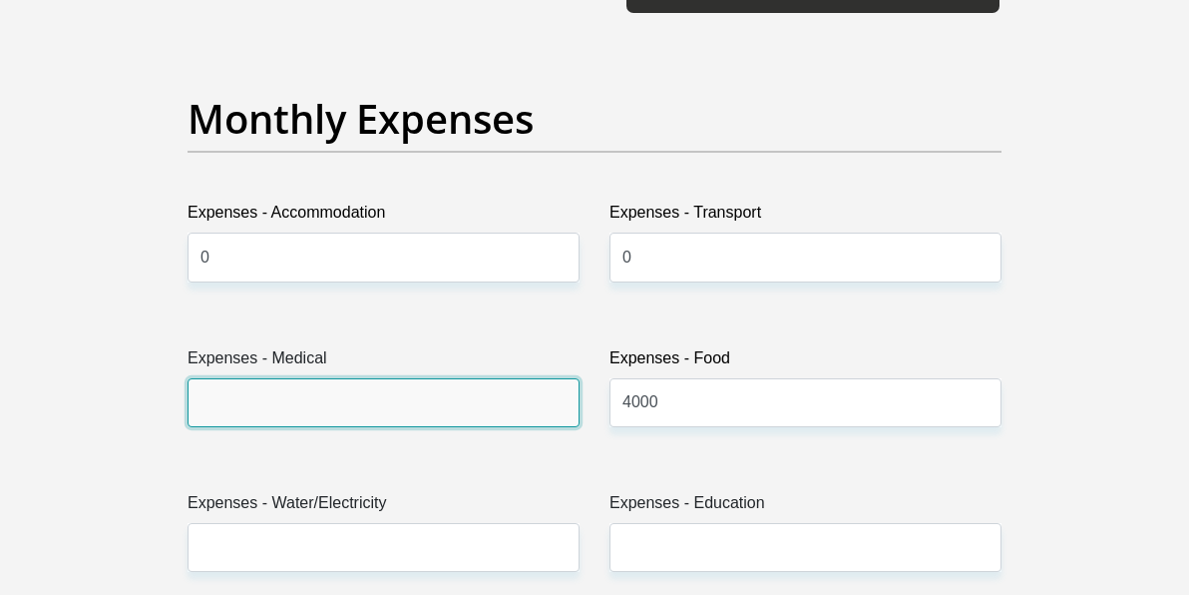
click at [372, 400] on input "Expenses - Medical" at bounding box center [384, 402] width 392 height 49
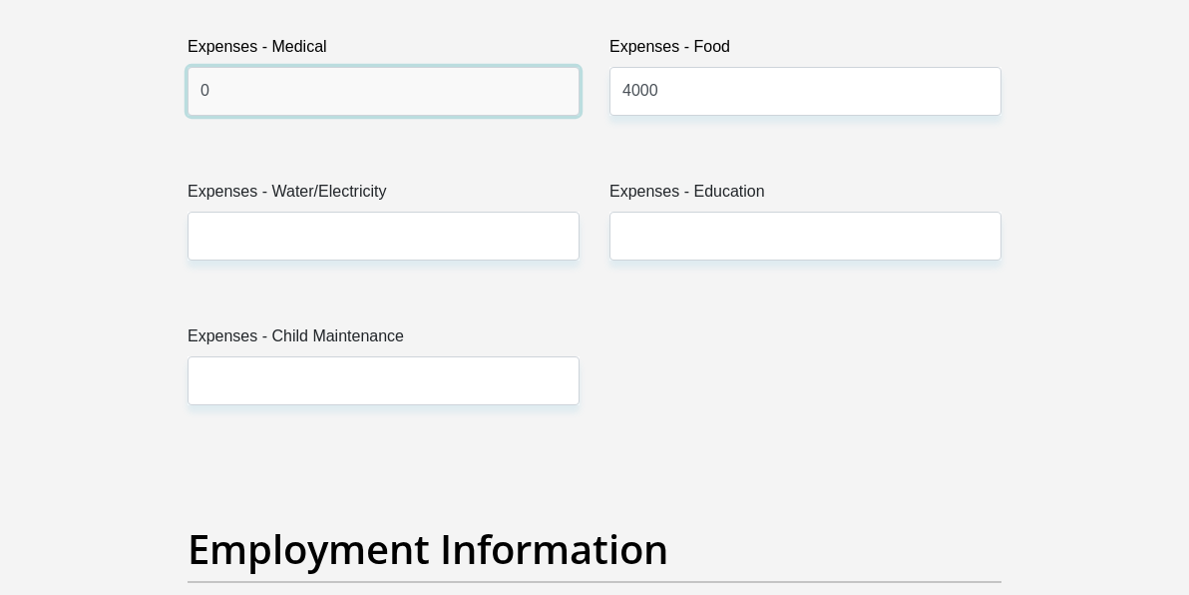
scroll to position [3244, 0]
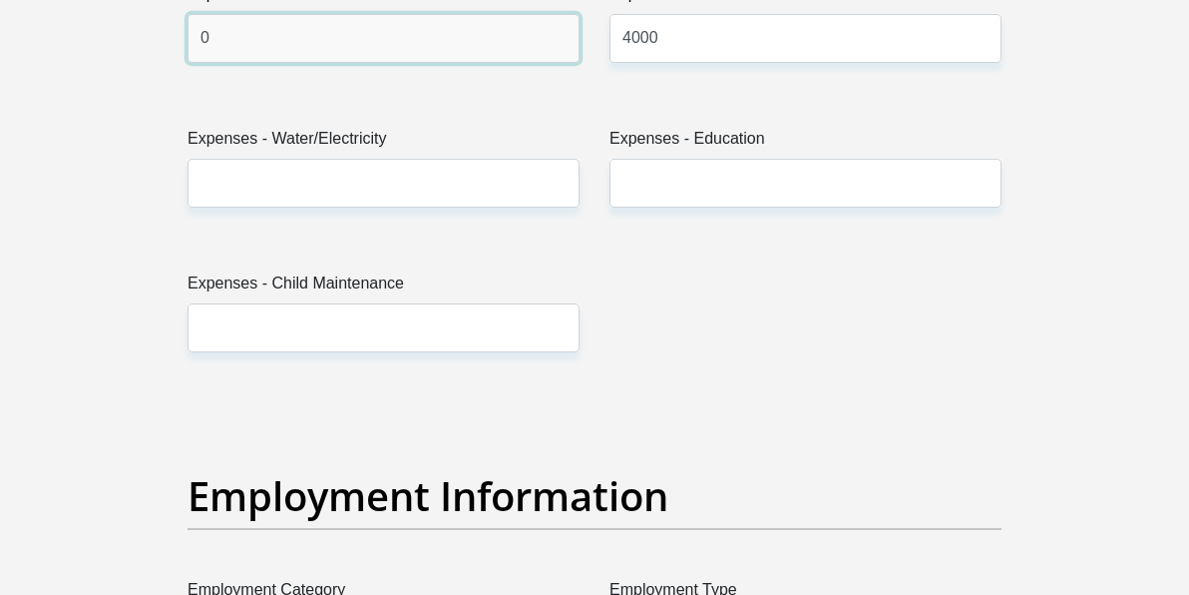
type input "0"
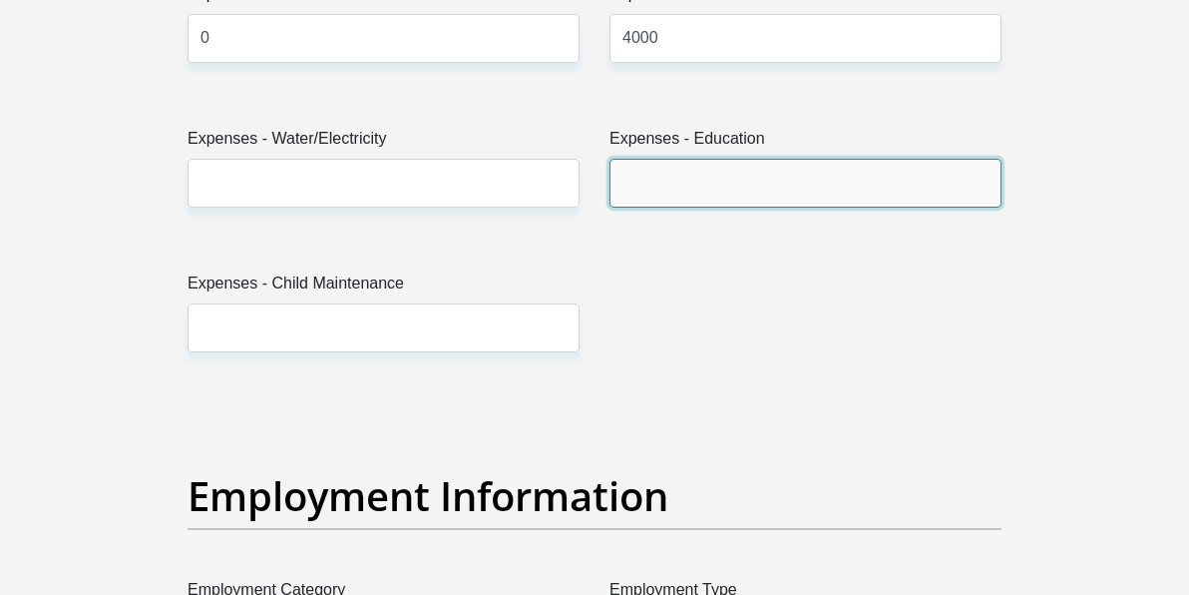
click at [686, 179] on input "Expenses - Education" at bounding box center [806, 183] width 392 height 49
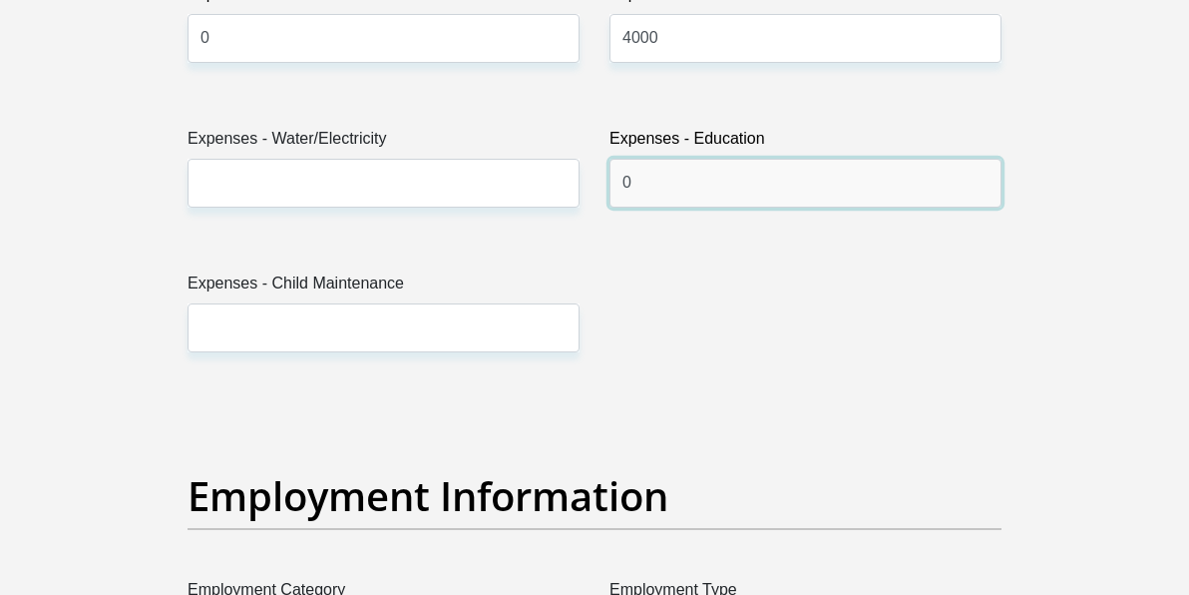
type input "0"
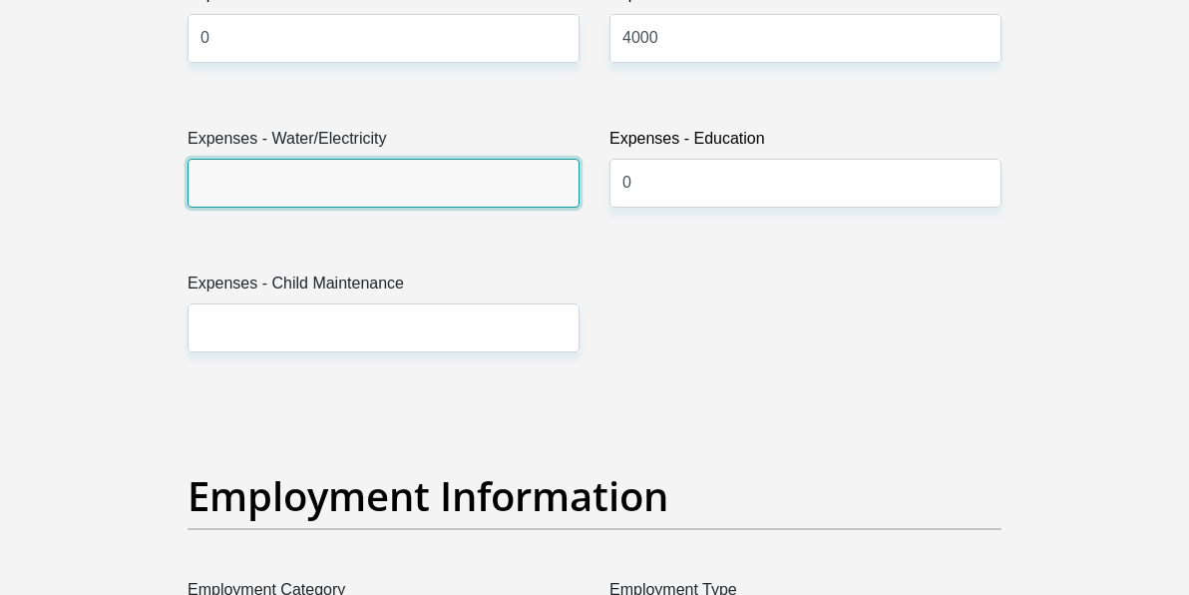
click at [512, 186] on input "Expenses - Water/Electricity" at bounding box center [384, 183] width 392 height 49
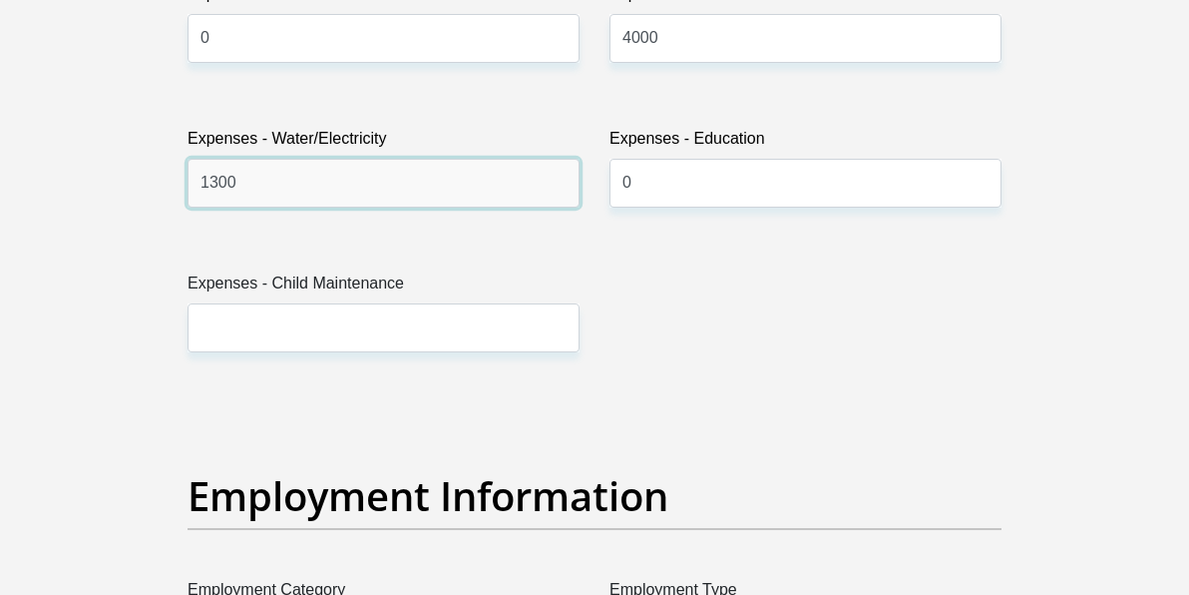
type input "1300"
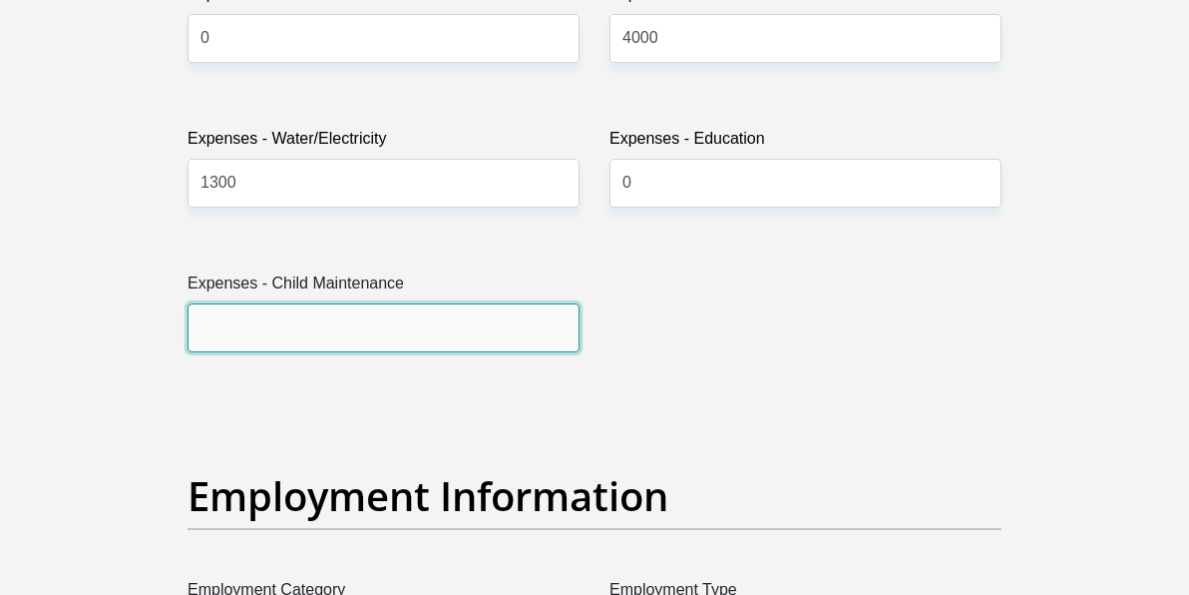
click at [384, 322] on input "Expenses - Child Maintenance" at bounding box center [384, 327] width 392 height 49
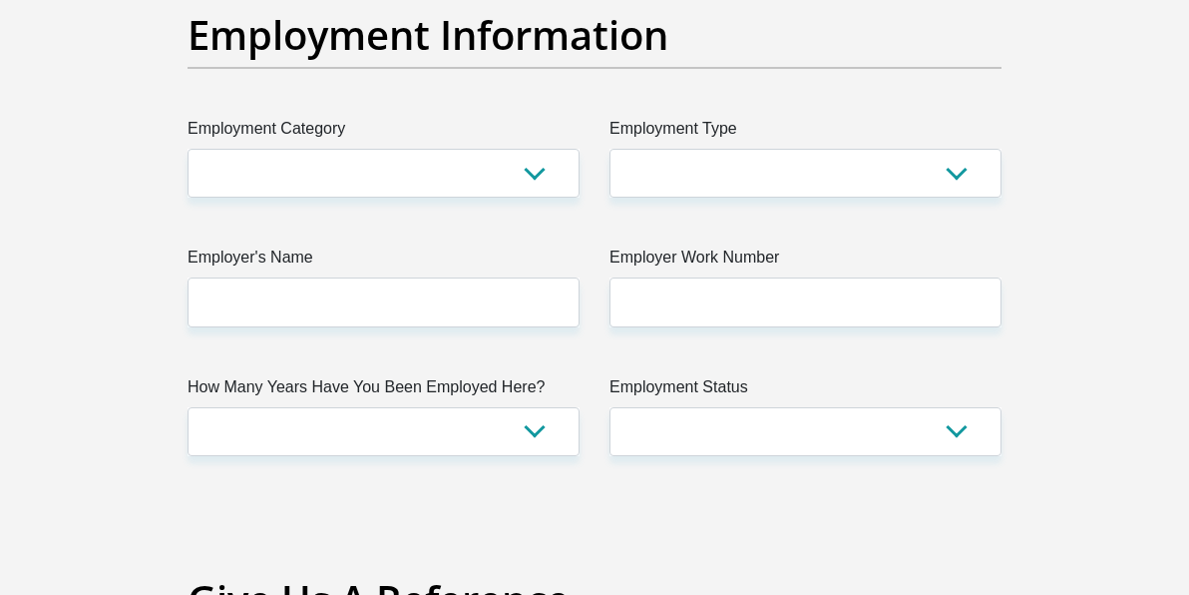
scroll to position [3730, 0]
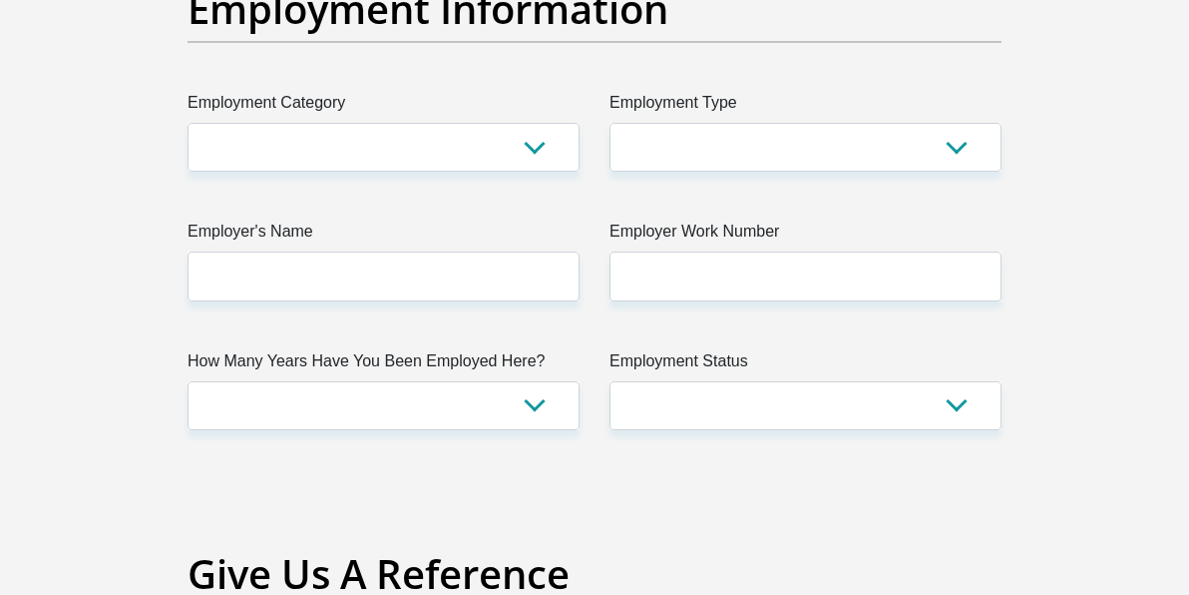
type input "0"
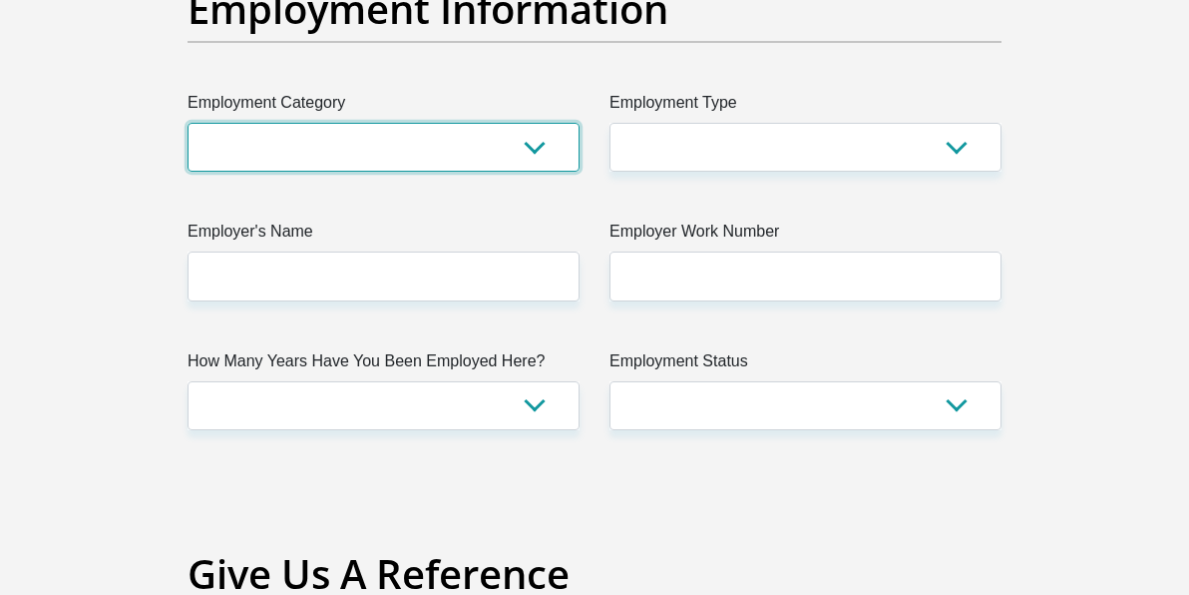
click at [364, 139] on select "AGRICULTURE ALCOHOL & TOBACCO CONSTRUCTION MATERIALS METALLURGY EQUIPMENT FOR R…" at bounding box center [384, 147] width 392 height 49
select select "5"
click at [188, 123] on select "AGRICULTURE ALCOHOL & TOBACCO CONSTRUCTION MATERIALS METALLURGY EQUIPMENT FOR R…" at bounding box center [384, 147] width 392 height 49
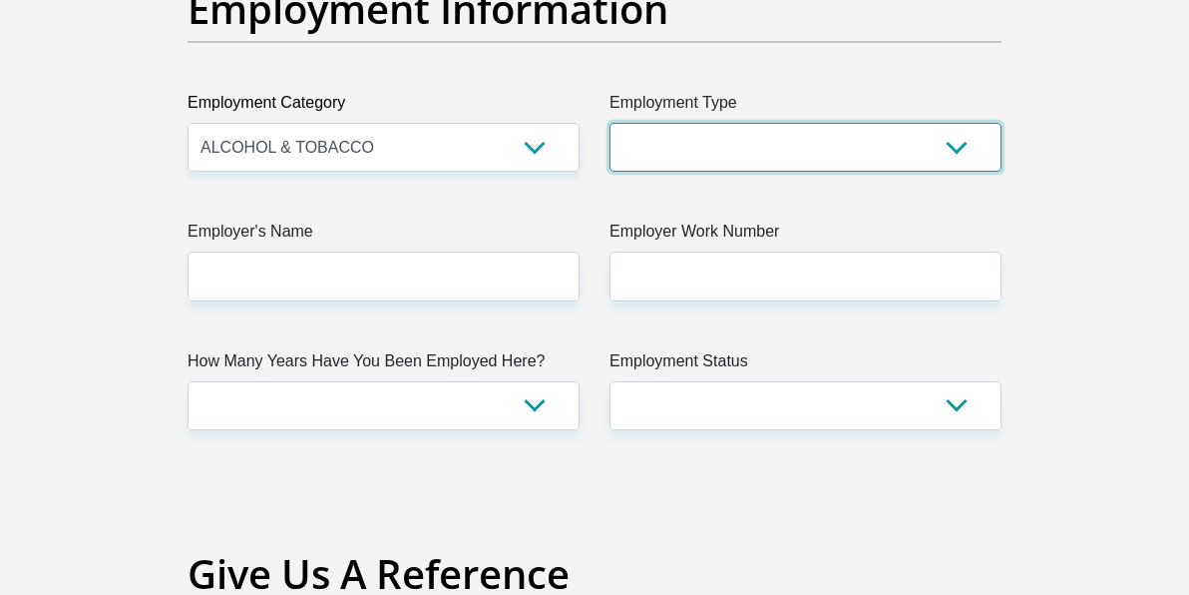
click at [673, 123] on select "College/Lecturer Craft Seller Creative Driver Executive Farmer Forces - Non Com…" at bounding box center [806, 147] width 392 height 49
select select "Sales"
click at [610, 123] on select "College/Lecturer Craft Seller Creative Driver Executive Farmer Forces - Non Com…" at bounding box center [806, 147] width 392 height 49
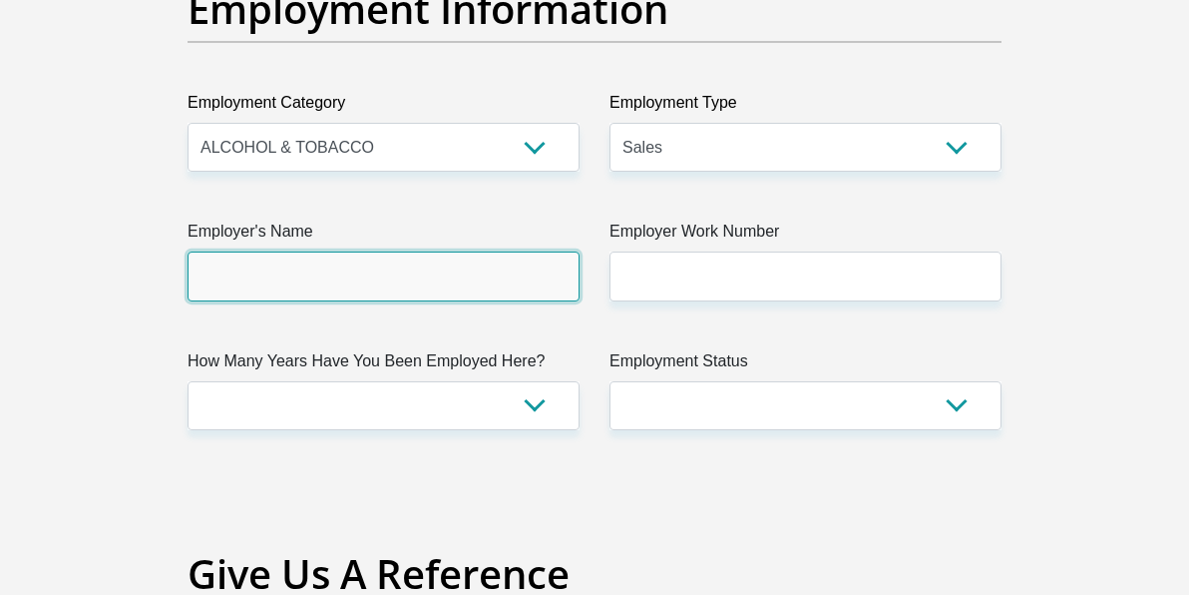
click at [374, 274] on input "Employer's Name" at bounding box center [384, 275] width 392 height 49
type input "PernodRicard"
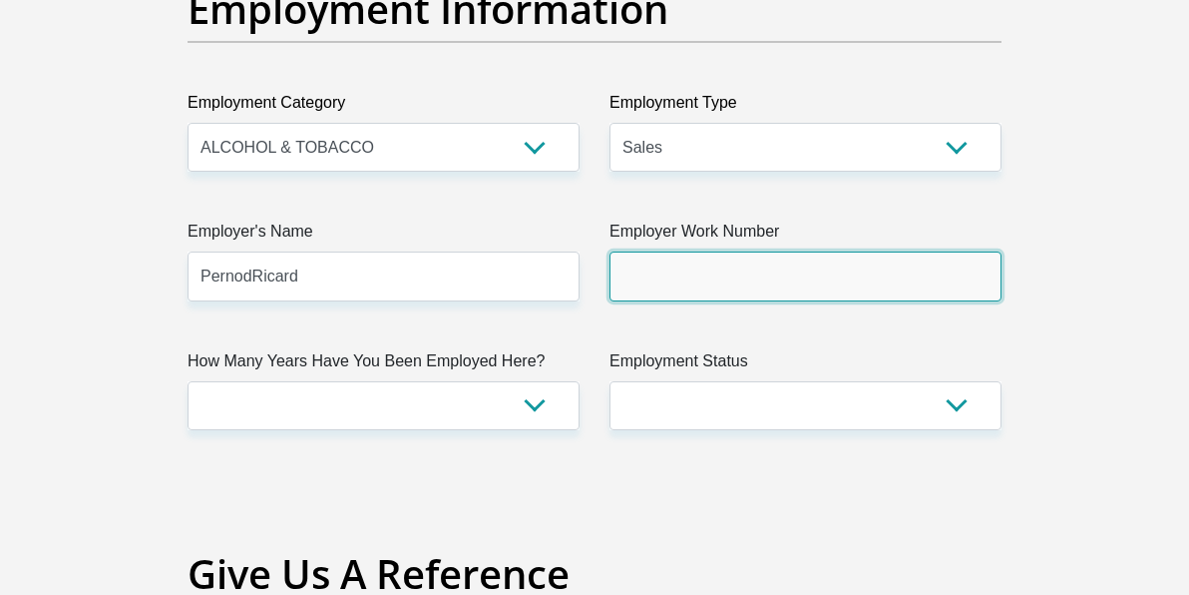
type input "0664848335"
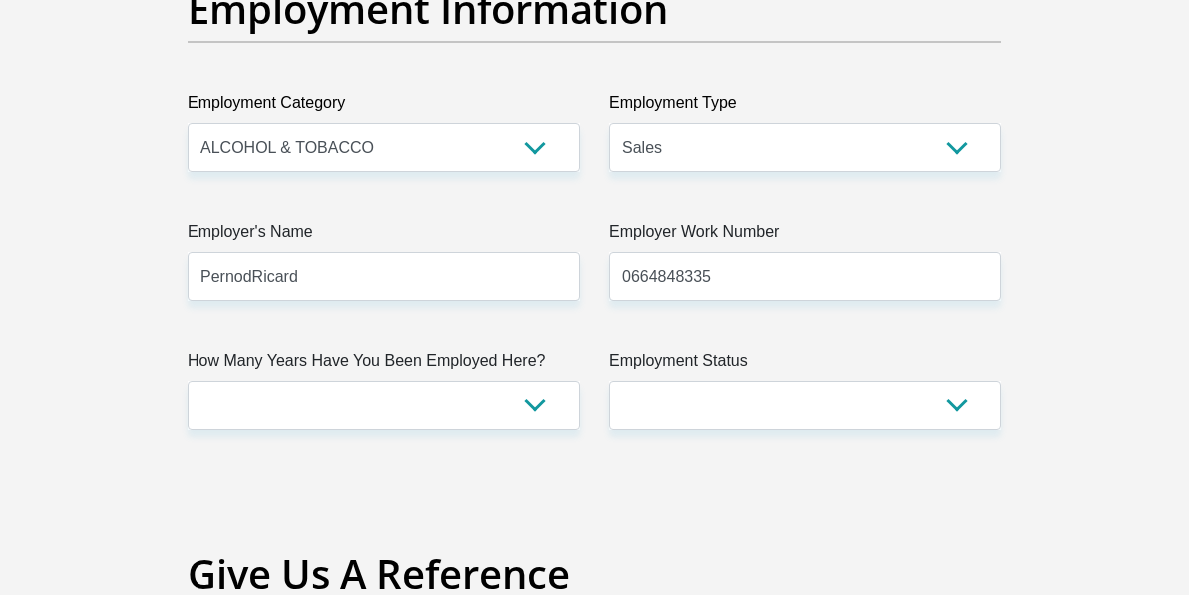
type input "Phuti"
type input "Phoshoko"
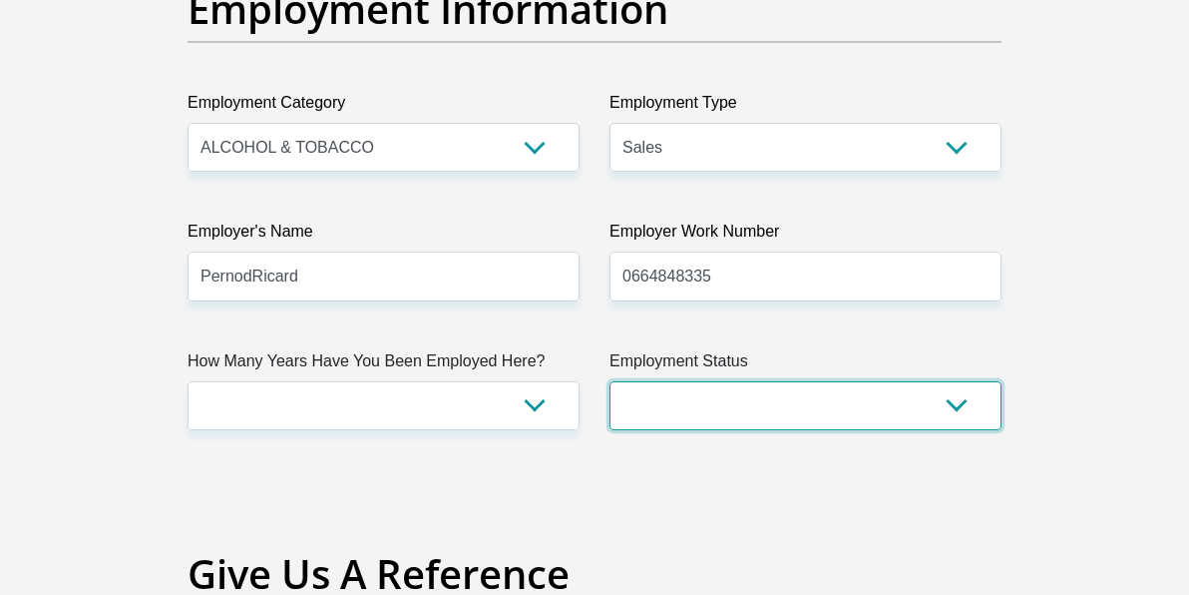
click at [683, 395] on select "Permanent/Full-time Part-time/Casual [DEMOGRAPHIC_DATA] Worker Self-Employed Ho…" at bounding box center [806, 405] width 392 height 49
select select "1"
click at [610, 381] on select "Permanent/Full-time Part-time/Casual [DEMOGRAPHIC_DATA] Worker Self-Employed Ho…" at bounding box center [806, 405] width 392 height 49
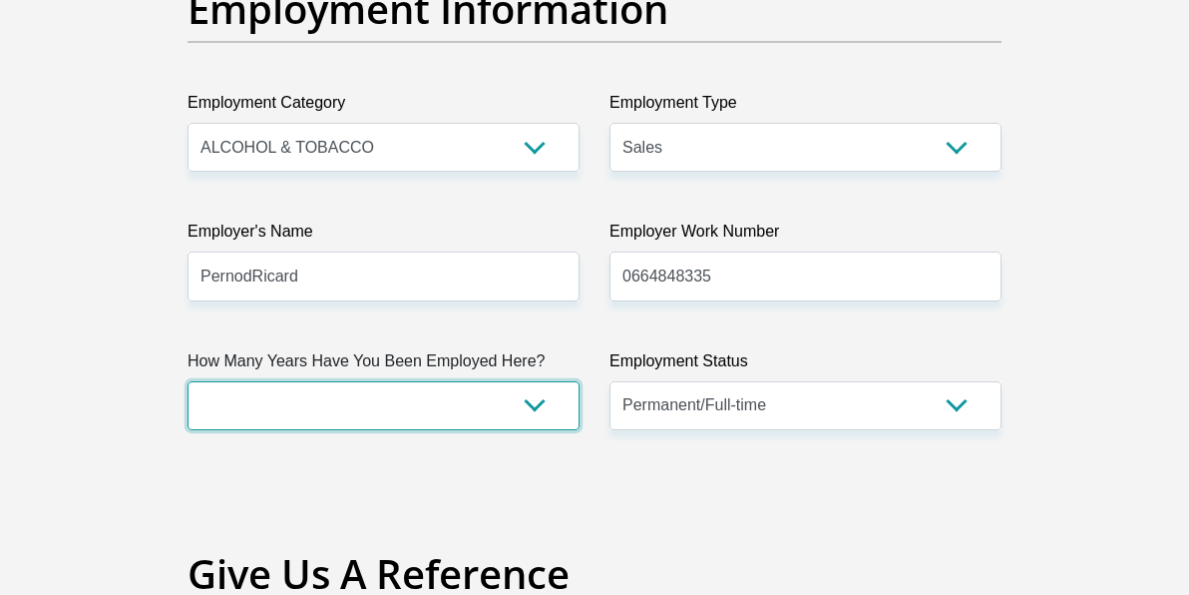
click at [460, 399] on select "less than 1 year 1-3 years 3-5 years 5+ years" at bounding box center [384, 405] width 392 height 49
select select "60"
click at [188, 381] on select "less than 1 year 1-3 years 3-5 years 5+ years" at bounding box center [384, 405] width 392 height 49
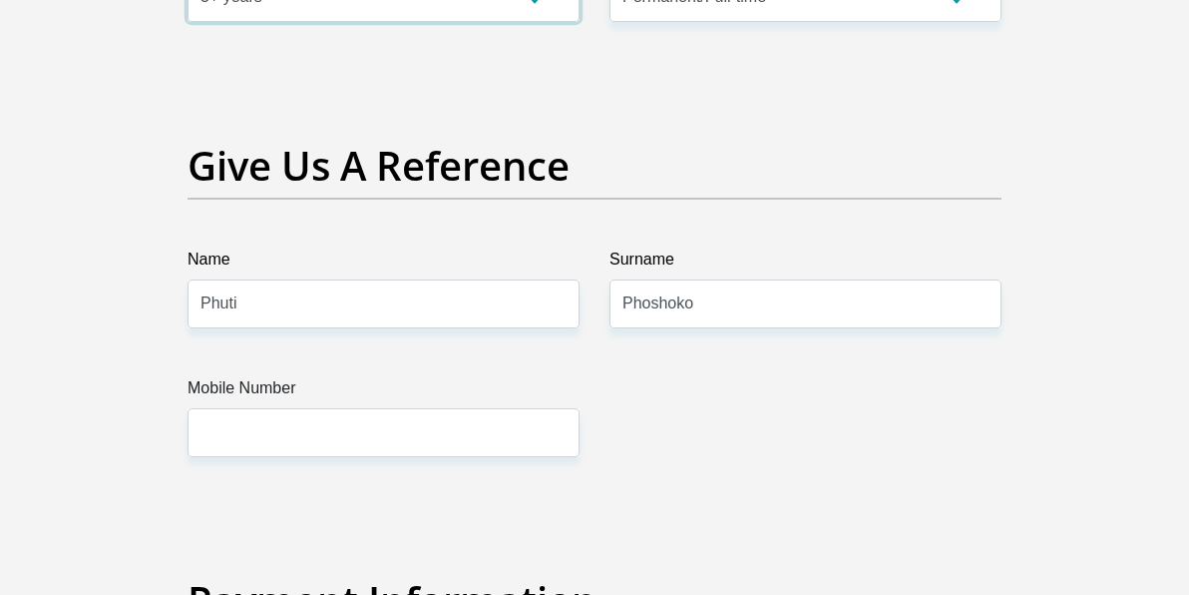
scroll to position [4182, 0]
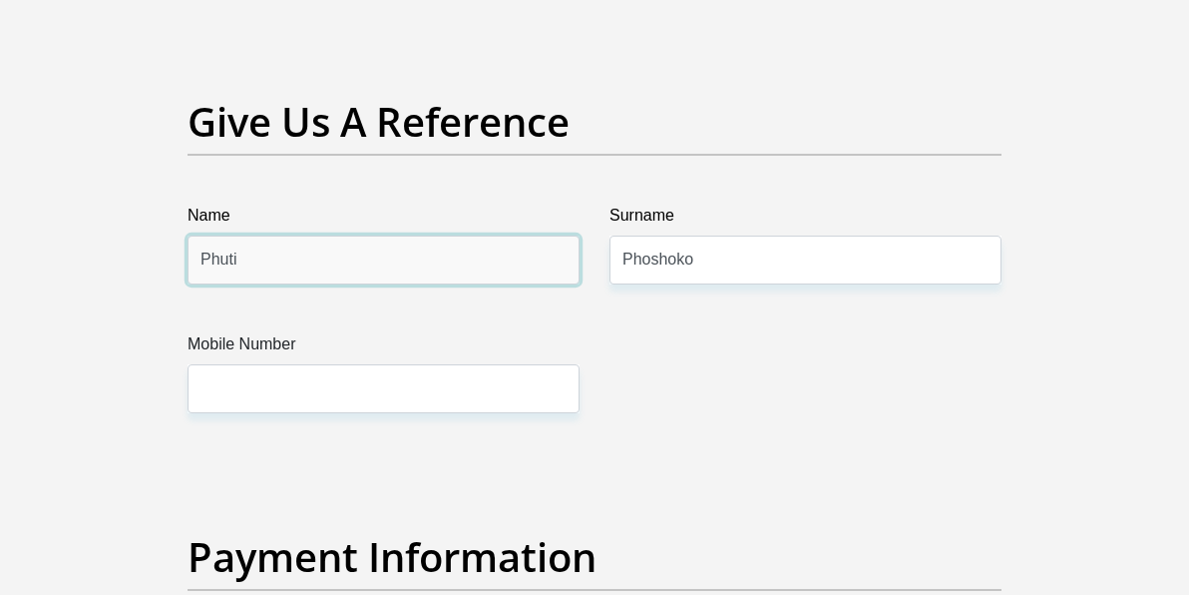
drag, startPoint x: 270, startPoint y: 256, endPoint x: 98, endPoint y: 253, distance: 172.6
click at [188, 253] on input "Phuti" at bounding box center [384, 259] width 392 height 49
type input "Amogelang"
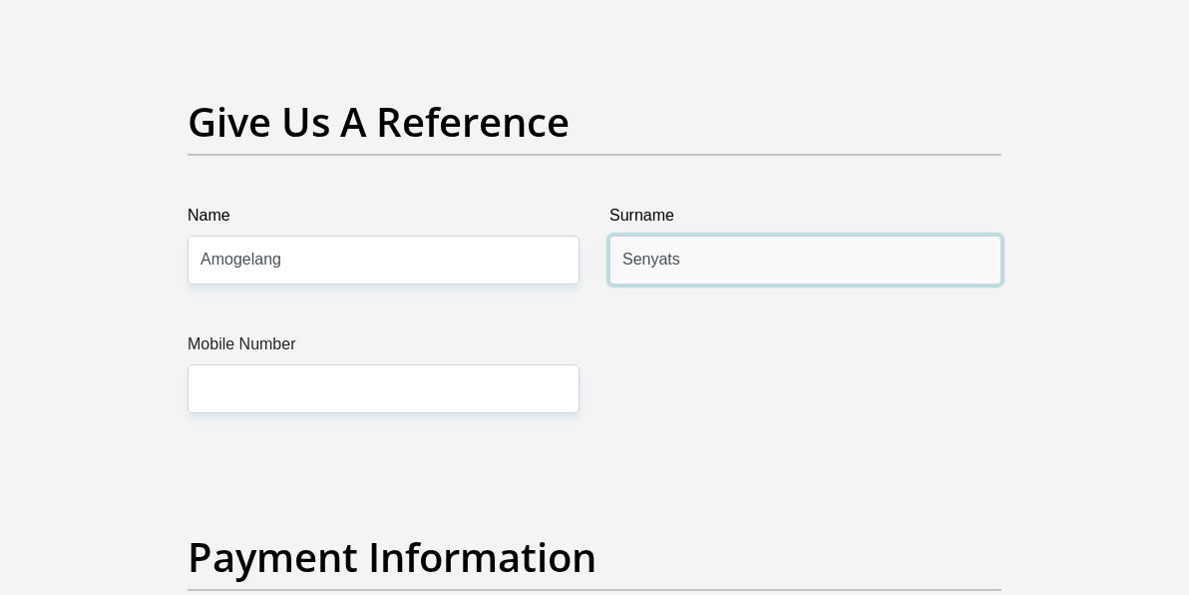
type input "Senyatsi"
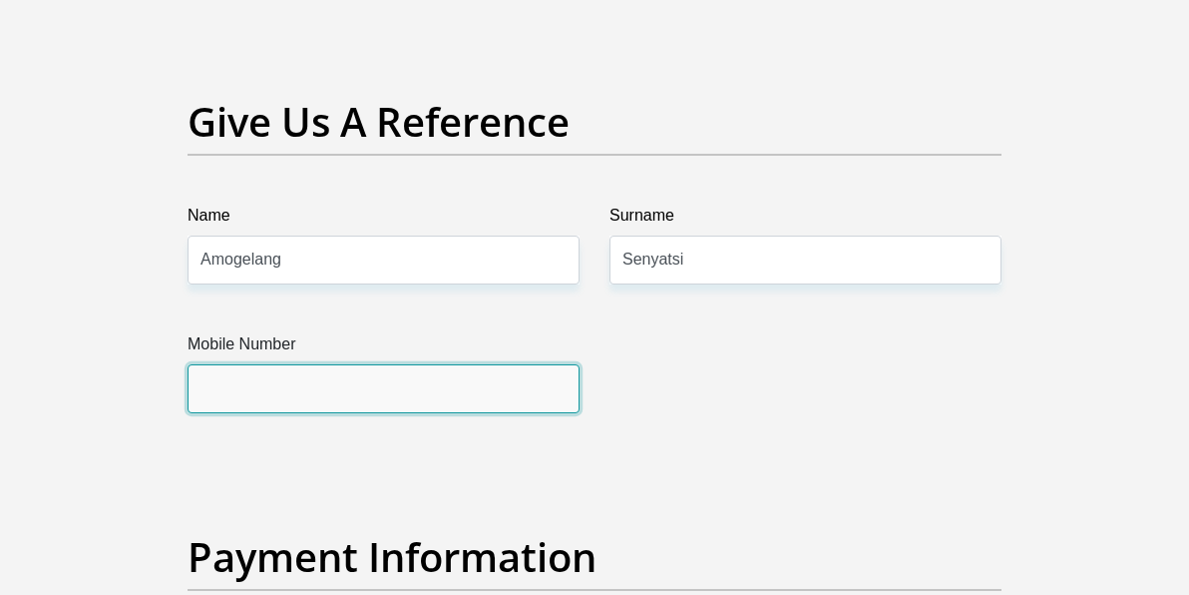
click at [354, 382] on input "Mobile Number" at bounding box center [384, 388] width 392 height 49
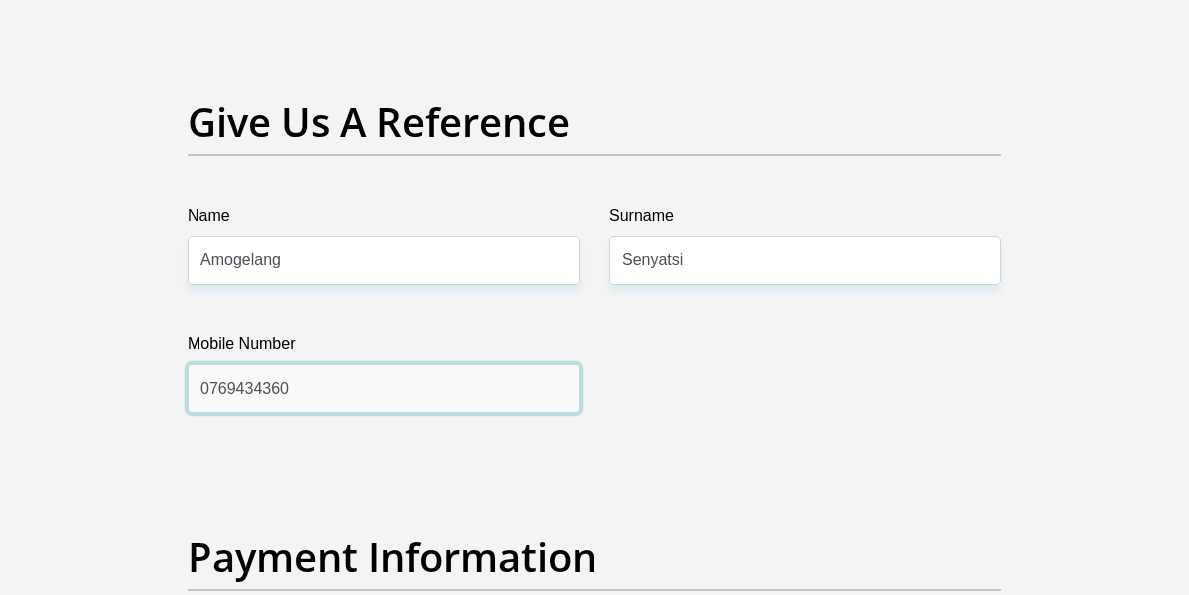
drag, startPoint x: 276, startPoint y: 386, endPoint x: 4, endPoint y: 397, distance: 272.6
type input "0645260039"
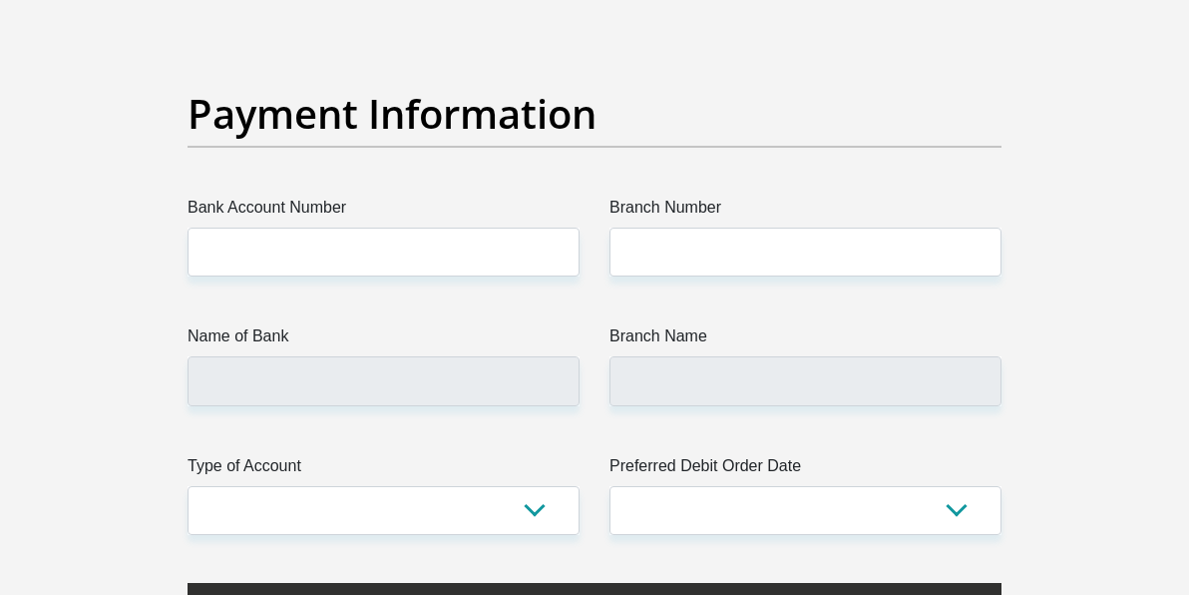
scroll to position [4616, 0]
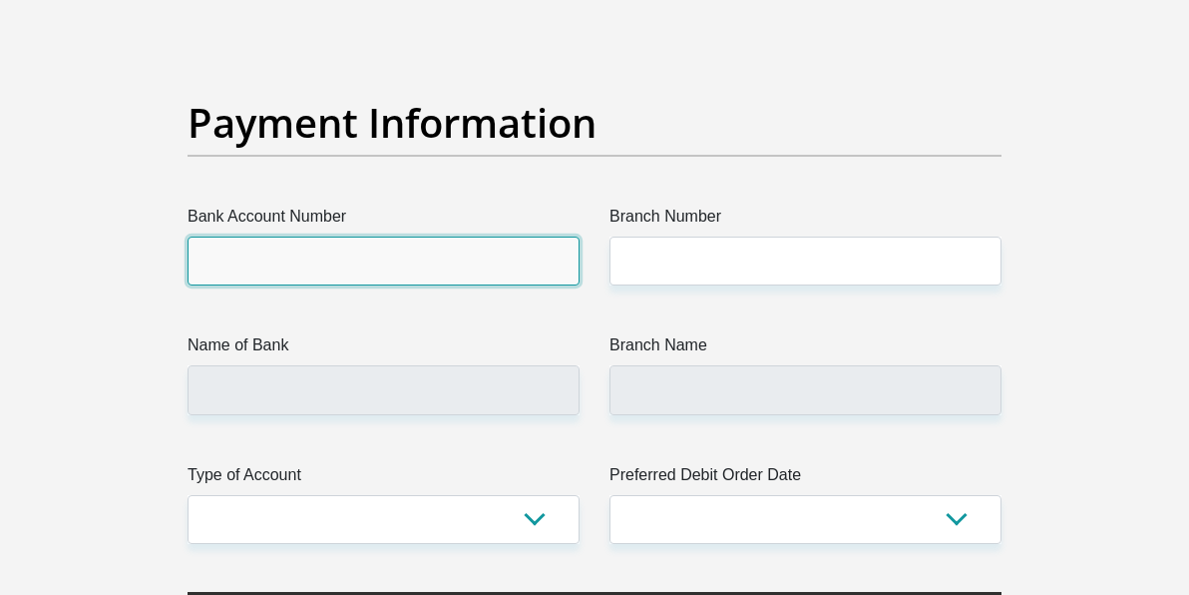
click at [270, 265] on input "Bank Account Number" at bounding box center [384, 260] width 392 height 49
type input "62185101640"
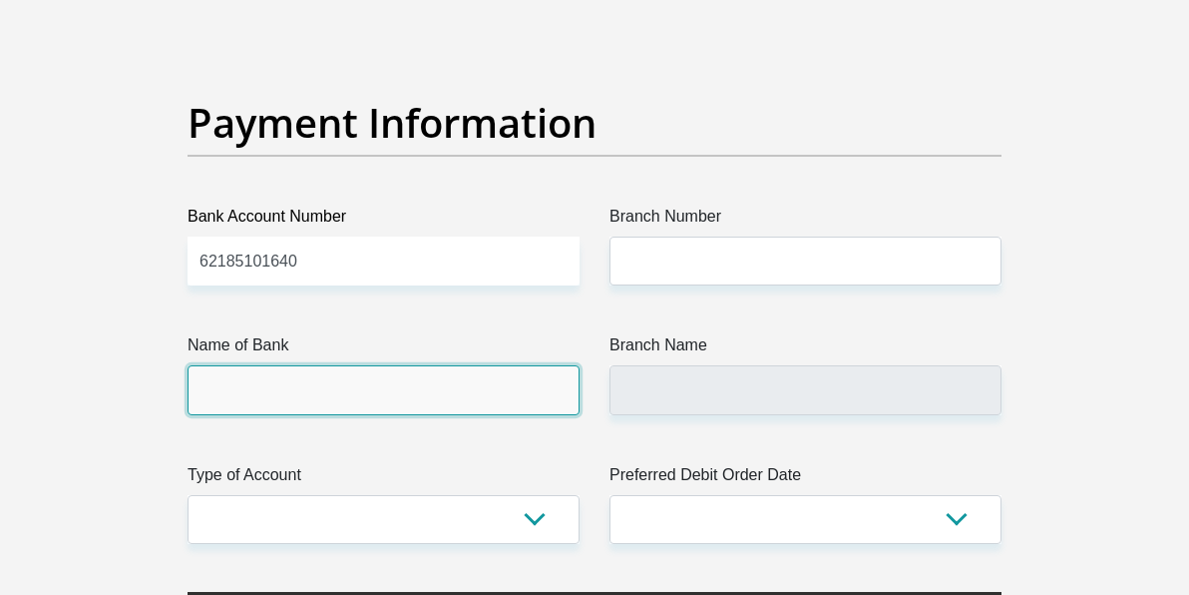
click at [234, 369] on input "Name of Bank" at bounding box center [384, 389] width 392 height 49
click at [251, 365] on input "Name of Bank" at bounding box center [384, 389] width 392 height 49
click at [251, 382] on input "Name of Bank" at bounding box center [384, 389] width 392 height 49
click at [256, 390] on input "Name of Bank" at bounding box center [384, 389] width 392 height 49
click at [254, 391] on input "Name of Bank" at bounding box center [384, 389] width 392 height 49
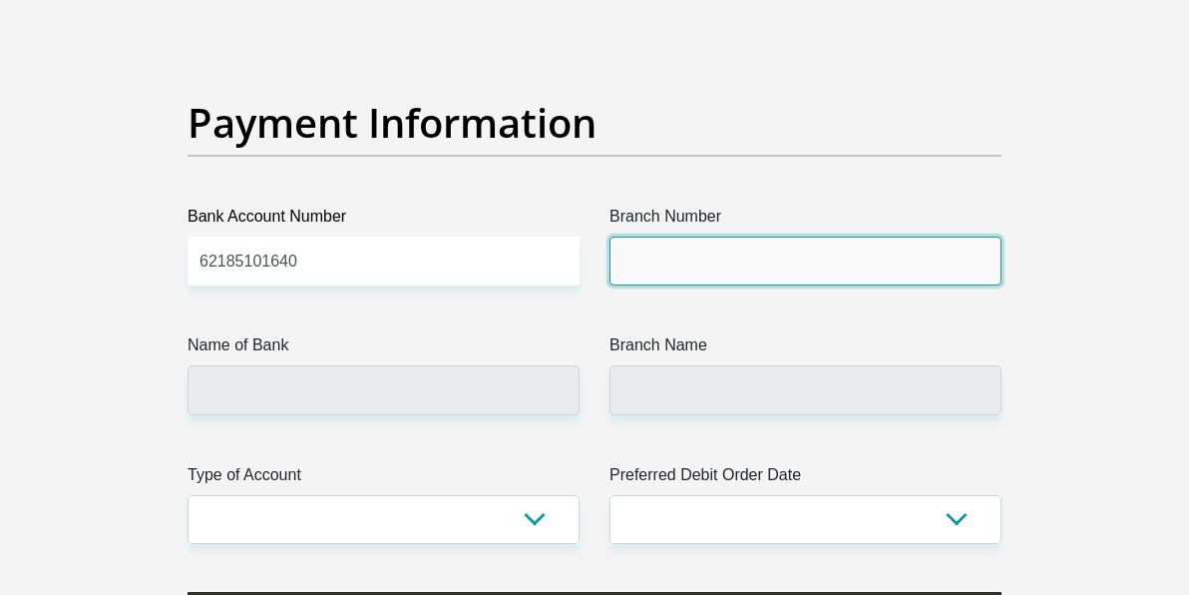
click at [655, 256] on input "Branch Number" at bounding box center [806, 260] width 392 height 49
type input "620001"
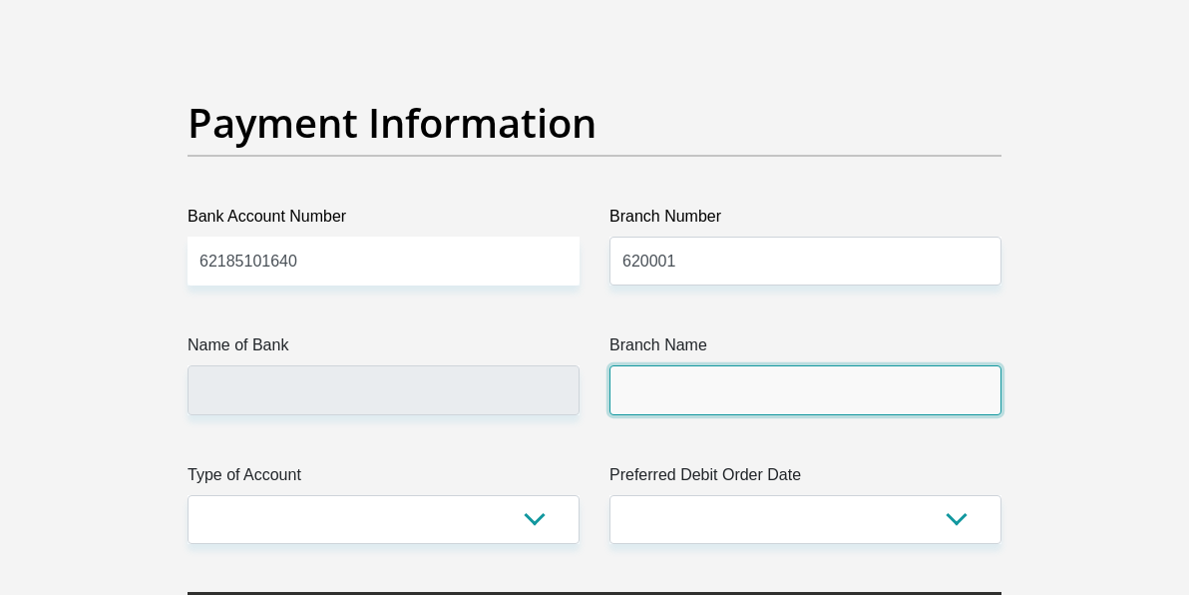
click at [931, 390] on input "Branch Name" at bounding box center [806, 389] width 392 height 49
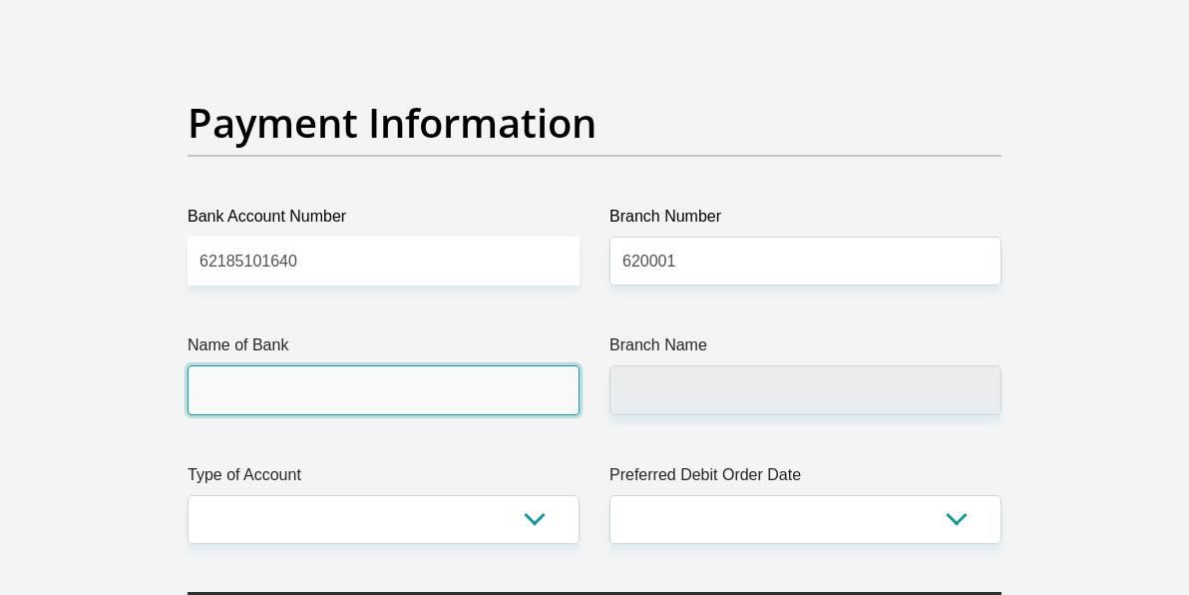
click at [211, 391] on input "Name of Bank" at bounding box center [384, 389] width 392 height 49
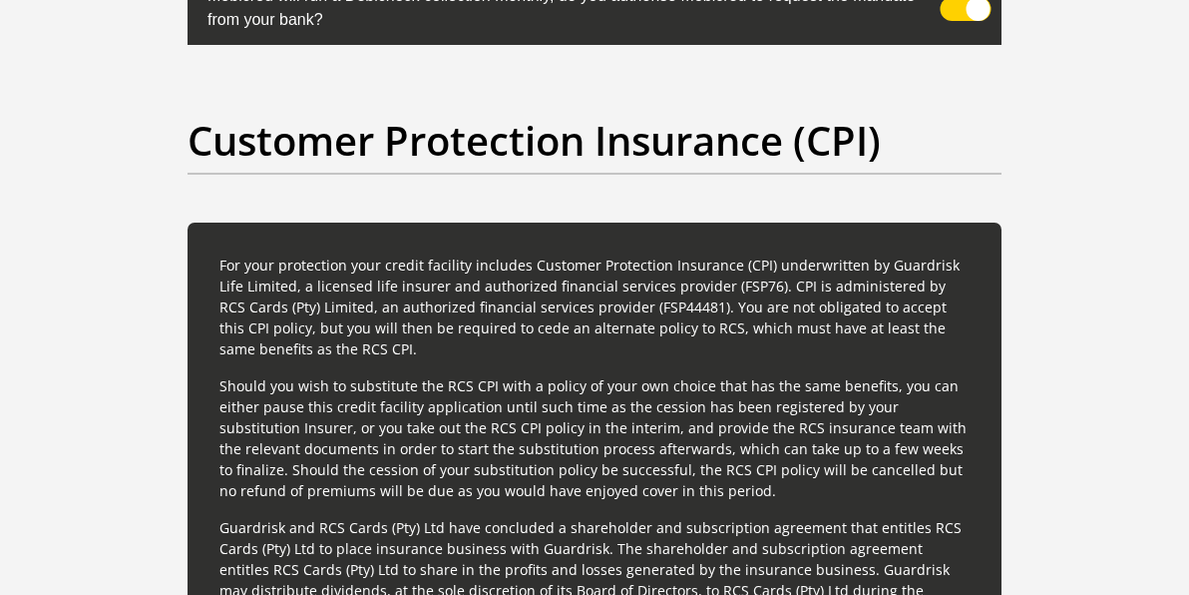
scroll to position [4536, 0]
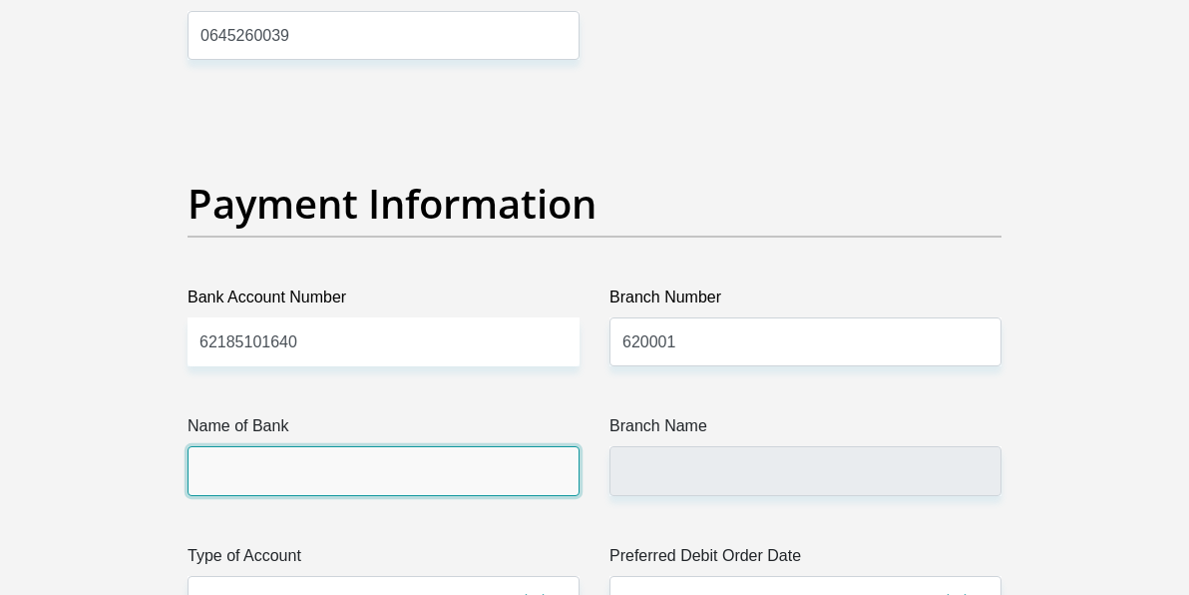
click at [234, 446] on input "Name of Bank" at bounding box center [384, 470] width 392 height 49
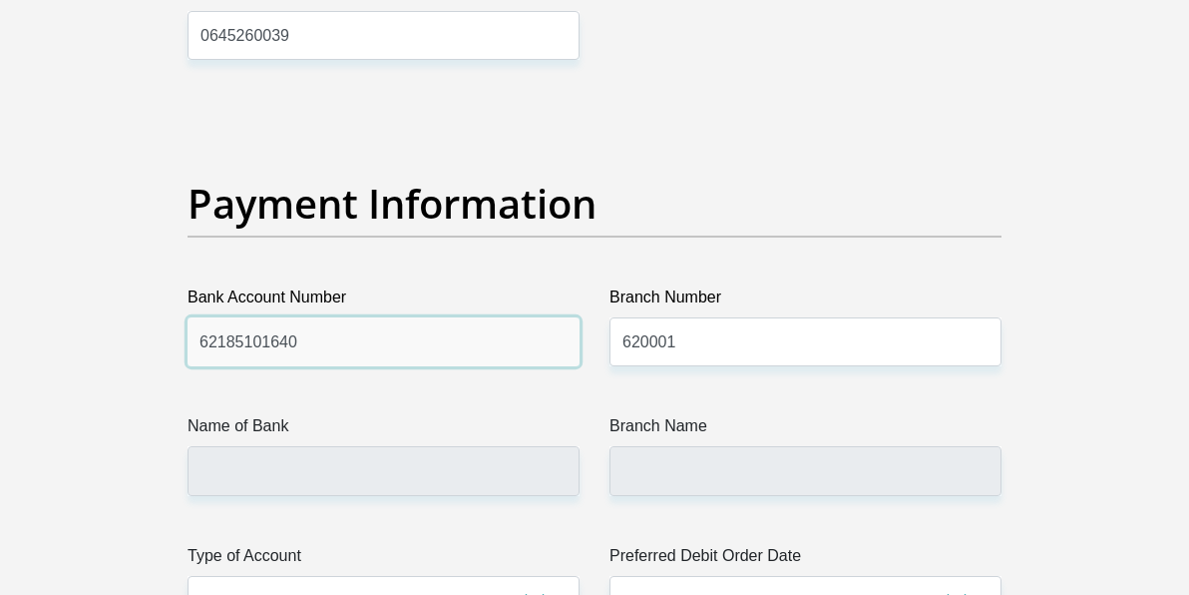
click at [201, 327] on input "62185101640" at bounding box center [384, 341] width 392 height 49
click at [241, 330] on input "62185101640" at bounding box center [384, 341] width 392 height 49
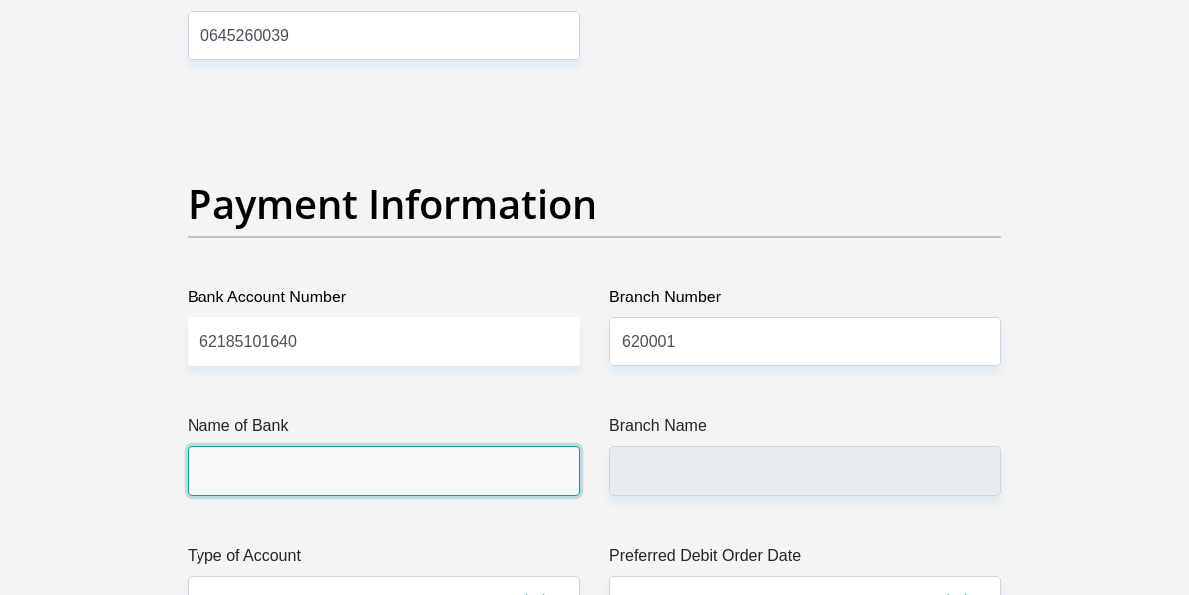
click at [290, 485] on input "Name of Bank" at bounding box center [384, 470] width 392 height 49
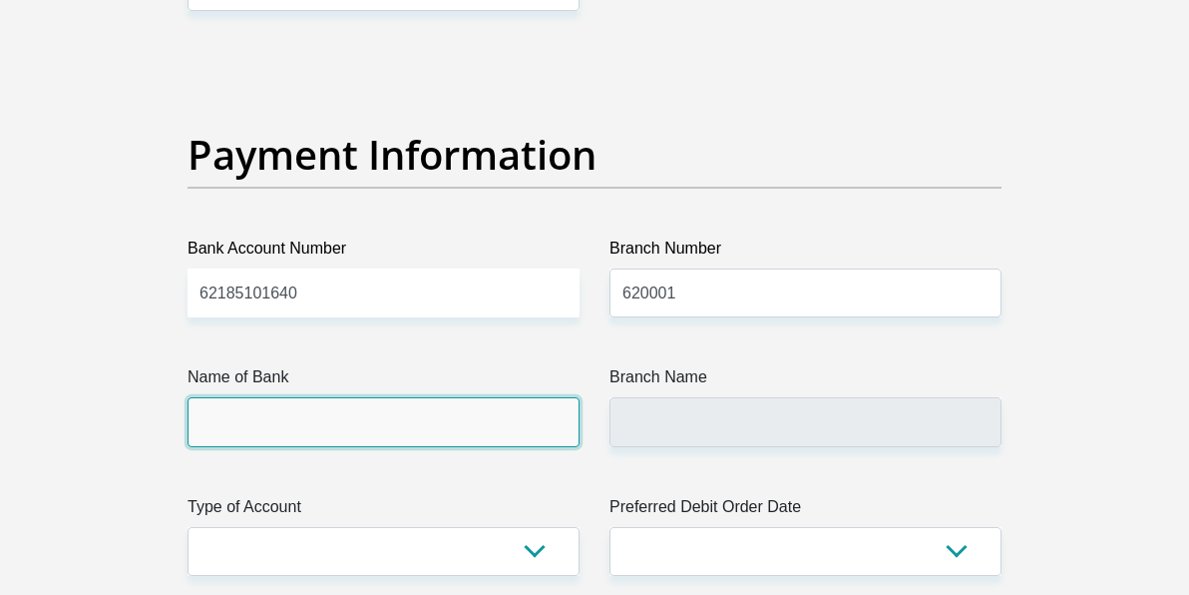
scroll to position [4541, 0]
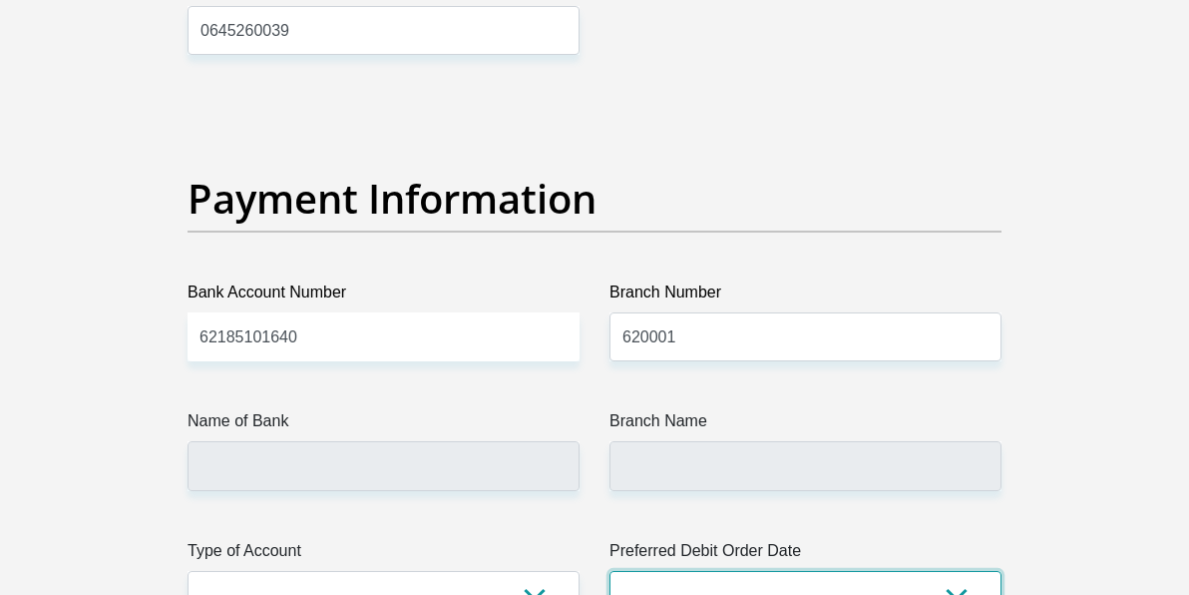
click at [1002, 576] on select "1st 2nd 3rd 4th 5th 7th 18th 19th 20th 21st 22nd 23rd 24th 25th 26th 27th 28th …" at bounding box center [806, 595] width 392 height 49
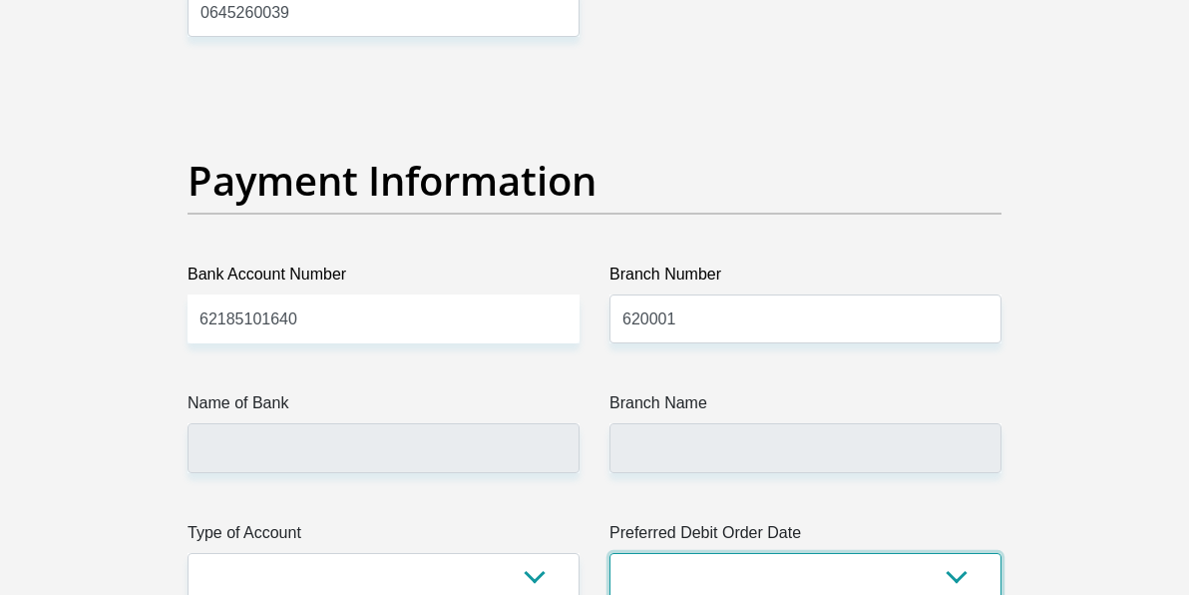
select select "25"
click at [610, 553] on select "1st 2nd 3rd 4th 5th 7th 18th 19th 20th 21st 22nd 23rd 24th 25th 26th 27th 28th …" at bounding box center [806, 577] width 392 height 49
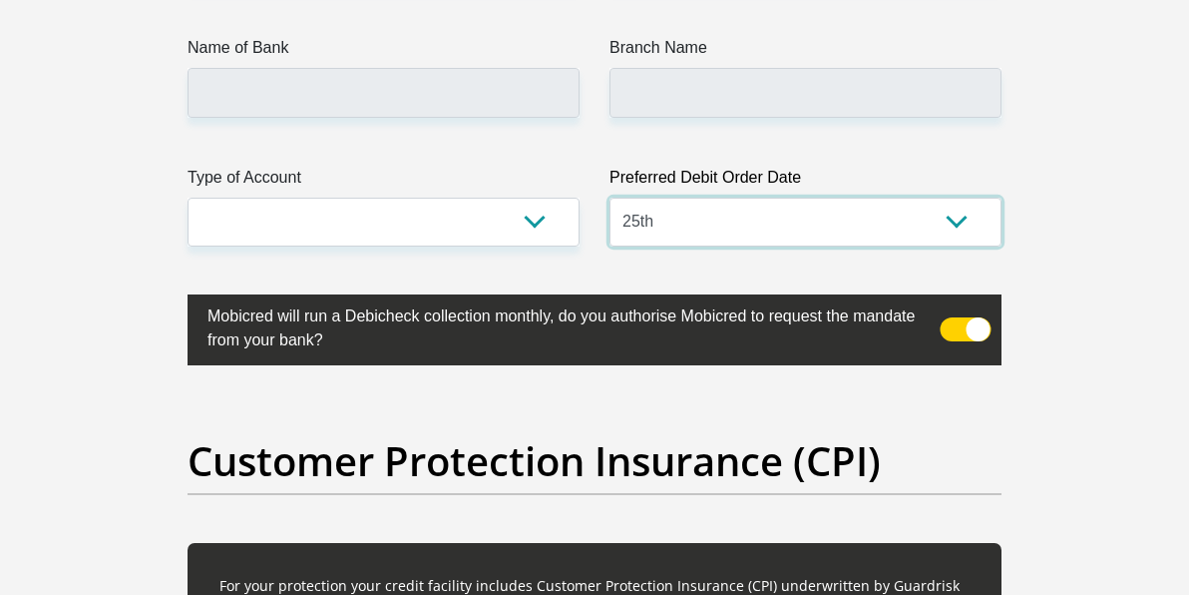
scroll to position [4958, 0]
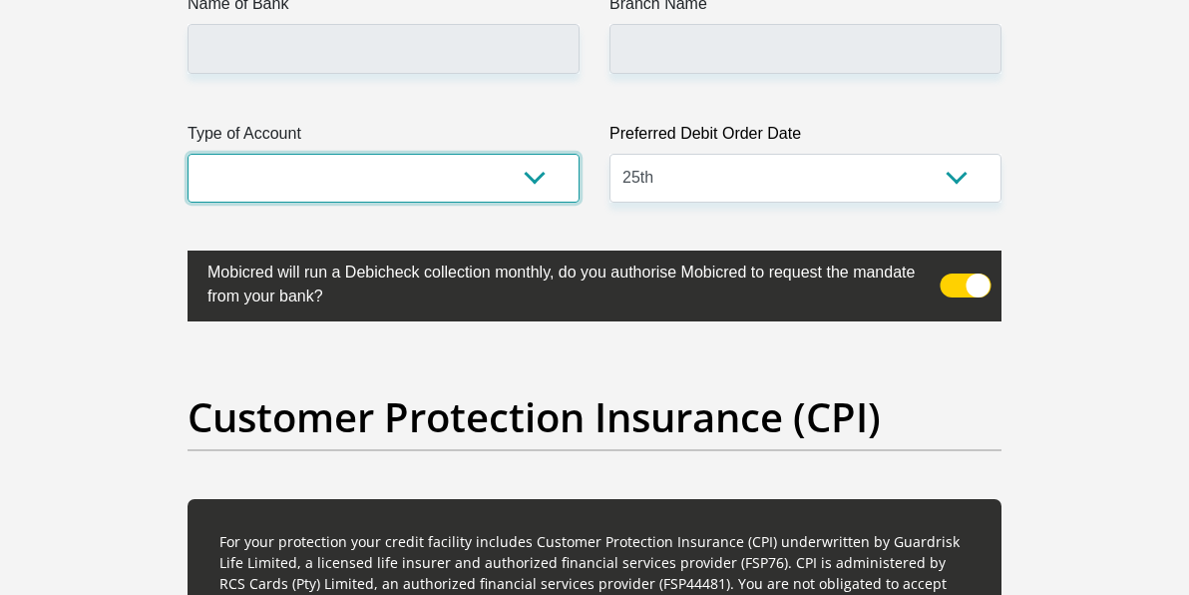
click at [300, 163] on select "Cheque Savings" at bounding box center [384, 178] width 392 height 49
select select "CUR"
click at [188, 154] on select "Cheque Savings" at bounding box center [384, 178] width 392 height 49
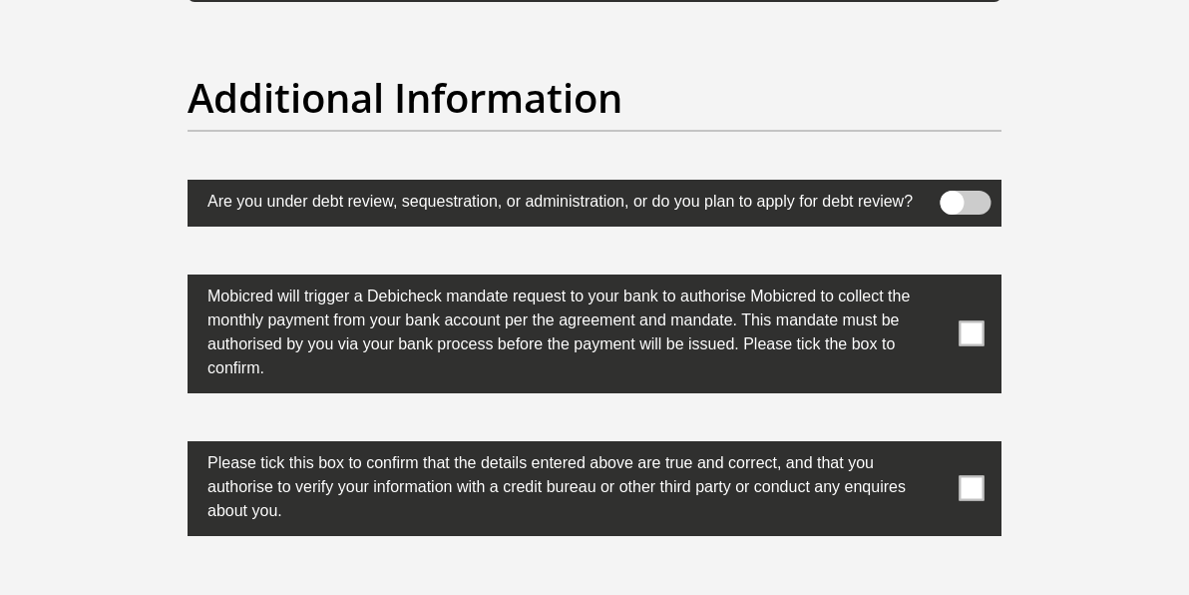
scroll to position [5656, 0]
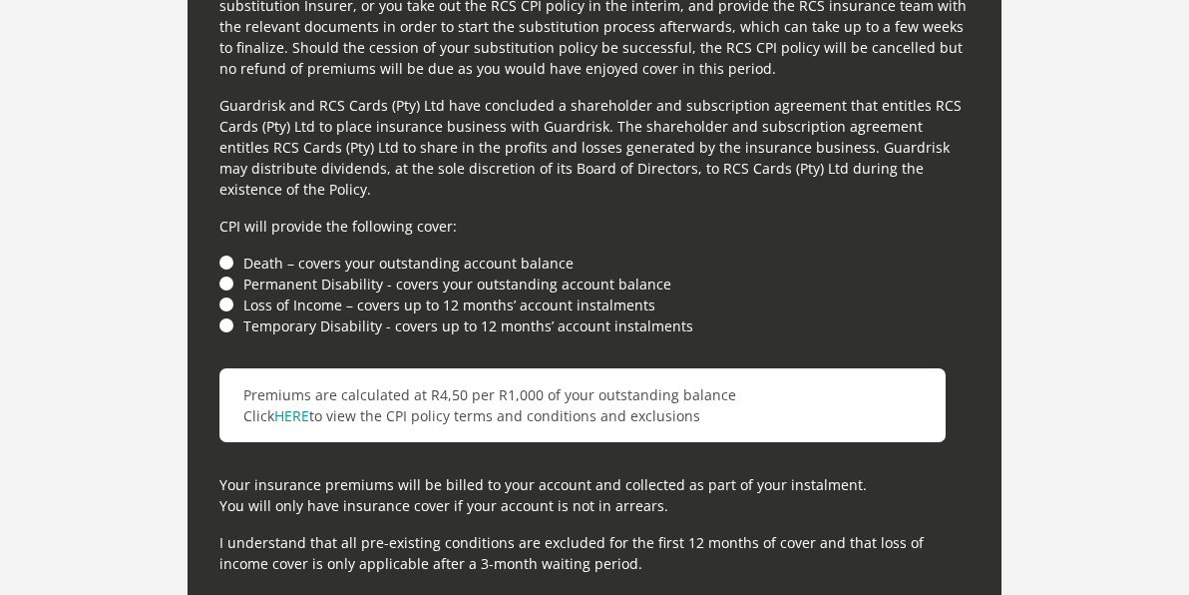
click at [219, 252] on li "Death – covers your outstanding account balance" at bounding box center [594, 262] width 750 height 21
click at [219, 273] on li "Permanent Disability - covers your outstanding account balance" at bounding box center [594, 283] width 750 height 21
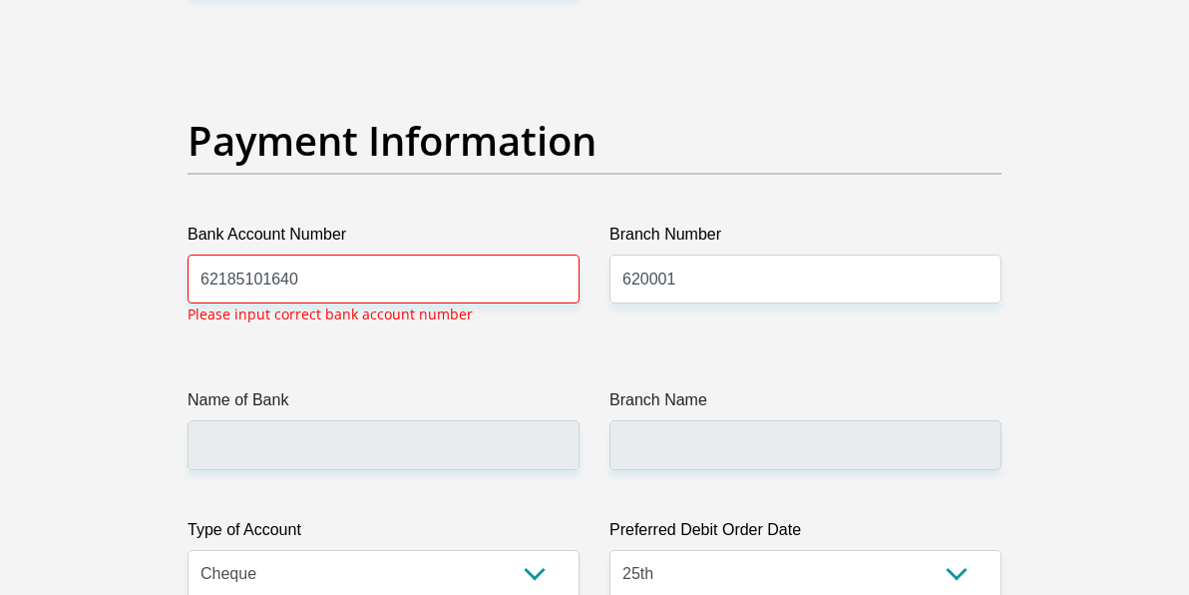
scroll to position [4595, 0]
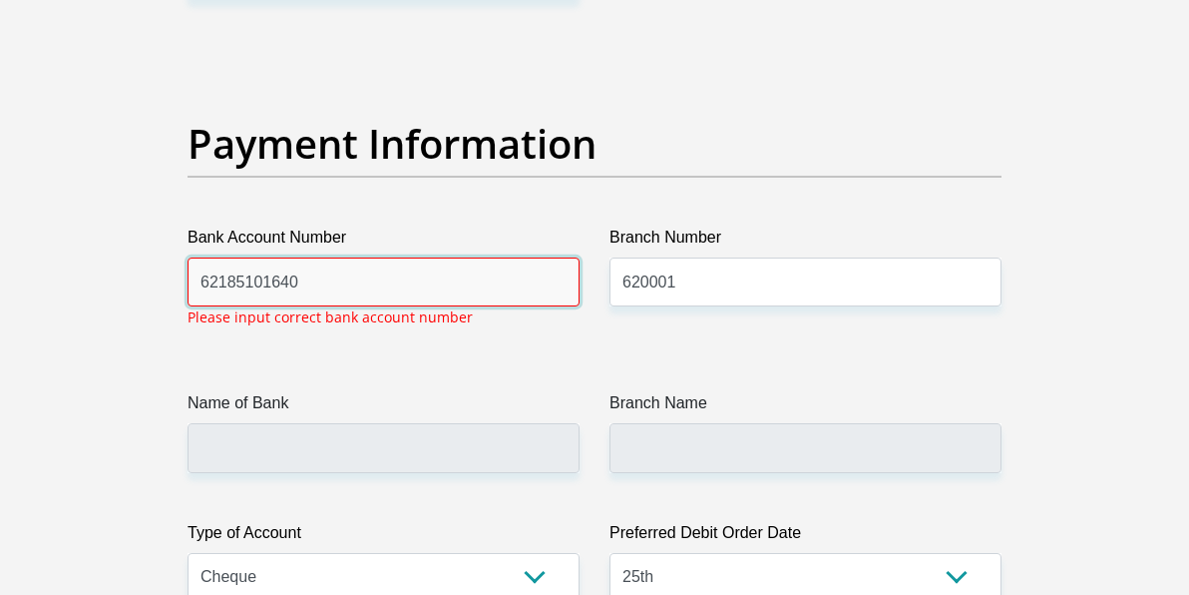
click at [245, 266] on input "62185101640" at bounding box center [384, 281] width 392 height 49
click at [227, 275] on input "62185101640" at bounding box center [384, 281] width 392 height 49
click at [188, 277] on input "62185101640" at bounding box center [384, 281] width 392 height 49
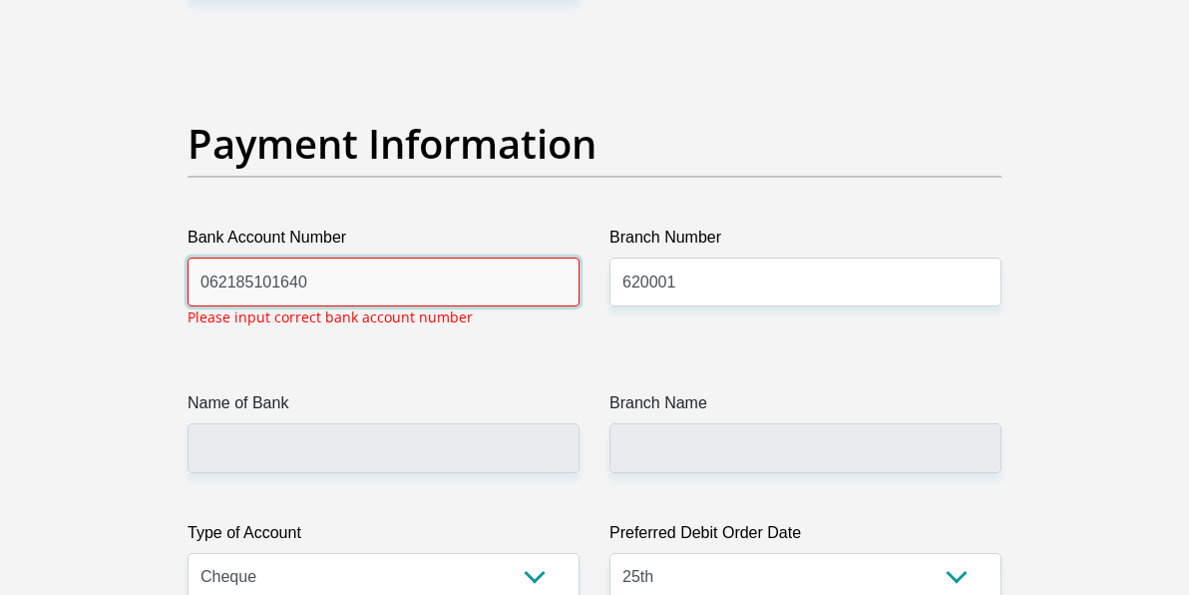
click at [245, 284] on input "062185101640" at bounding box center [384, 281] width 392 height 49
click at [188, 278] on input "062185101640" at bounding box center [384, 281] width 392 height 49
click at [188, 276] on input "62185101640" at bounding box center [384, 281] width 392 height 49
drag, startPoint x: 162, startPoint y: 275, endPoint x: 173, endPoint y: 276, distance: 11.0
click at [188, 276] on input "621 85101640" at bounding box center [384, 281] width 392 height 49
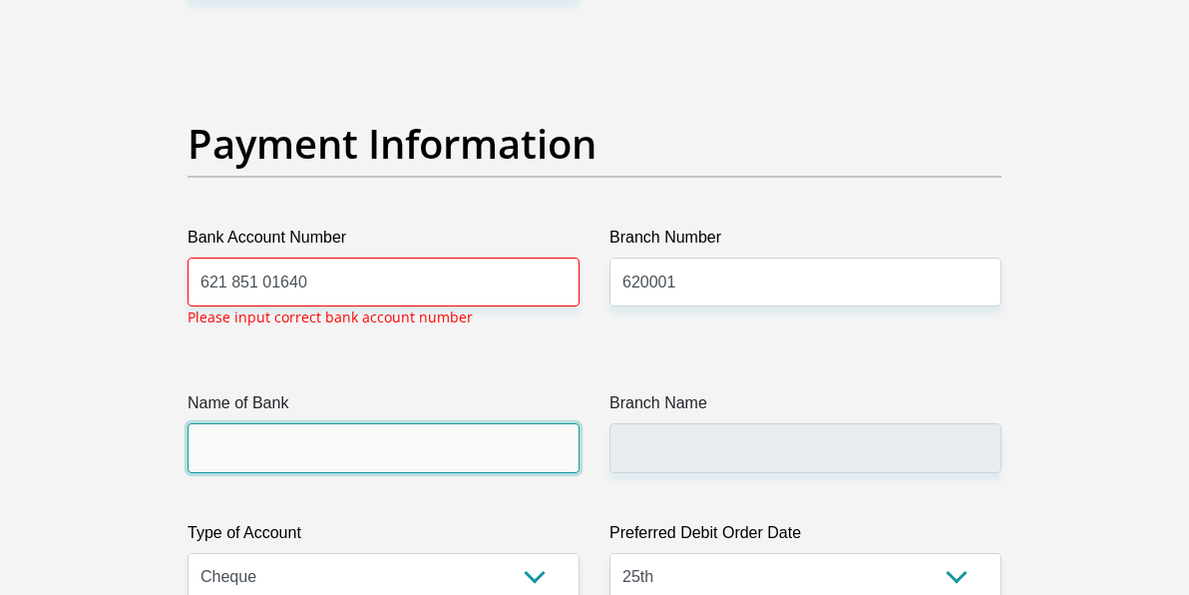
click at [238, 423] on input "Name of Bank" at bounding box center [384, 447] width 392 height 49
click at [230, 423] on input "Name of Bank" at bounding box center [384, 447] width 392 height 49
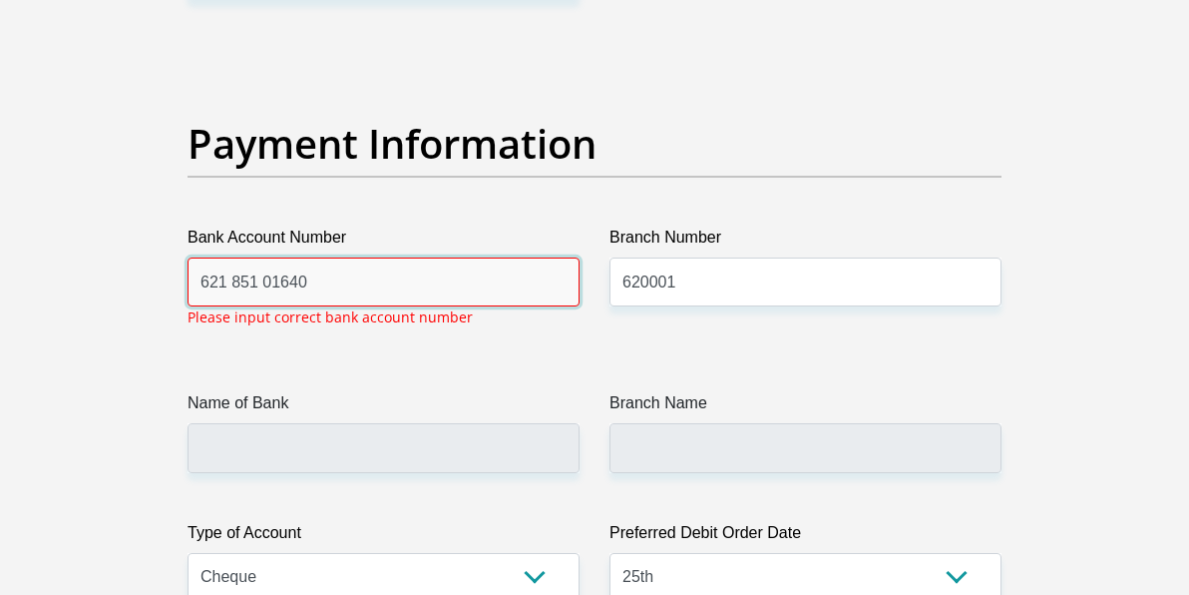
click at [188, 274] on input "621 851 01640" at bounding box center [384, 281] width 392 height 49
click at [188, 272] on input "621 85101640" at bounding box center [384, 281] width 392 height 49
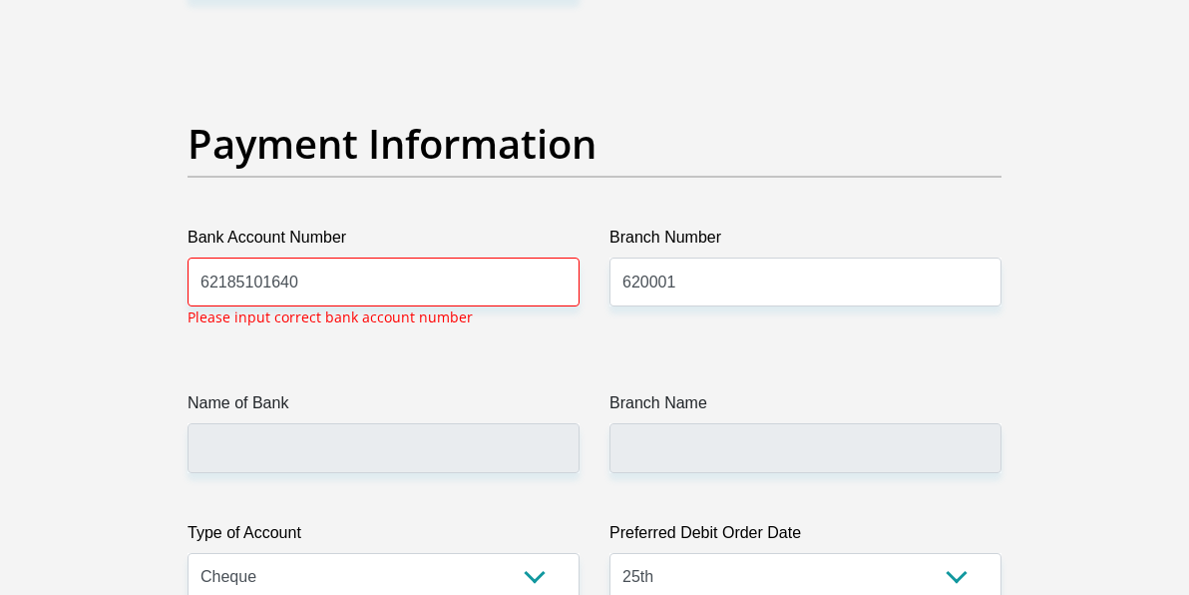
click at [188, 306] on p "Please input correct bank account number" at bounding box center [330, 316] width 285 height 21
click at [173, 282] on div "Bank Account Number [FINANCIAL_ID] Please input correct bank account number" at bounding box center [384, 284] width 422 height 118
click at [188, 280] on input "62185101640" at bounding box center [384, 281] width 392 height 49
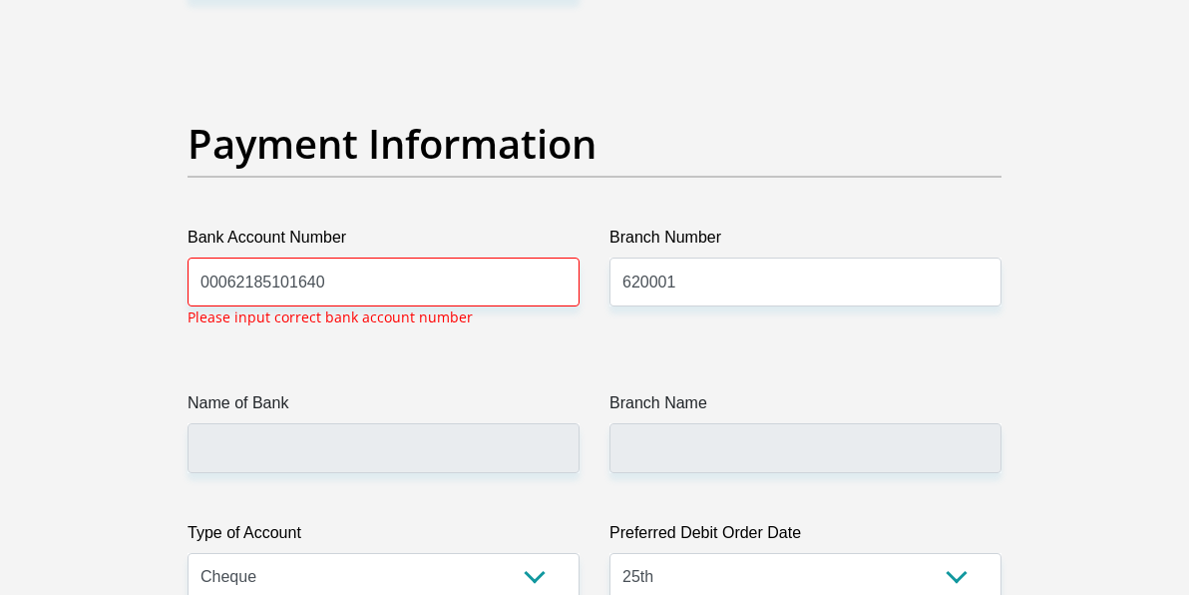
click at [223, 312] on p "Please input correct bank account number" at bounding box center [330, 316] width 285 height 21
click at [188, 274] on input "00062185101640" at bounding box center [384, 281] width 392 height 49
click at [188, 273] on input "00062185101640" at bounding box center [384, 281] width 392 height 49
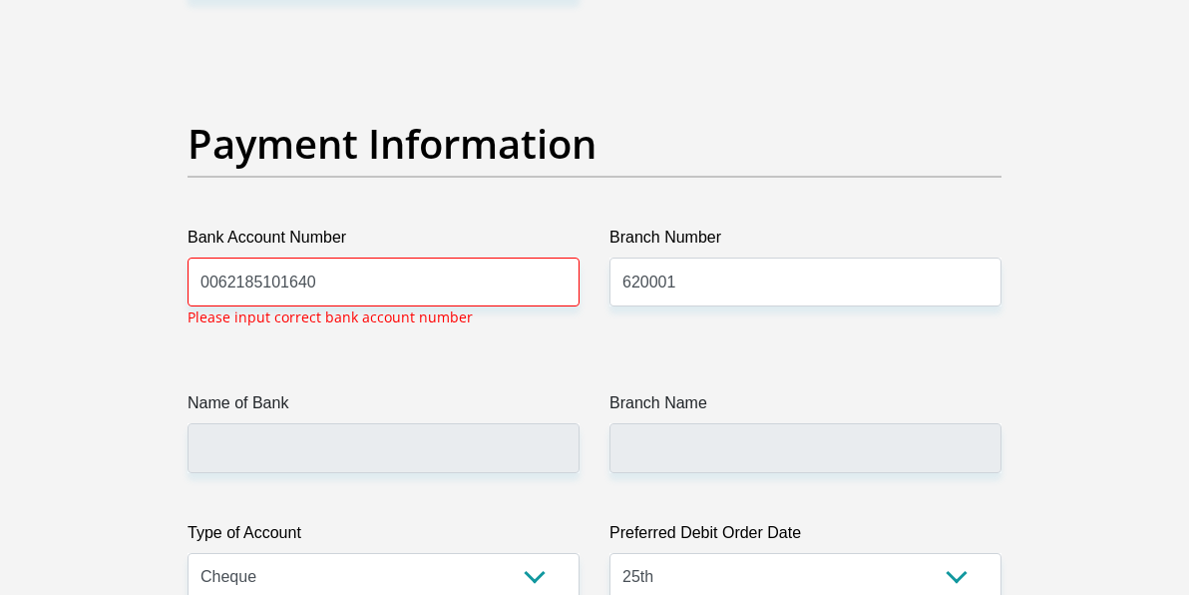
drag, startPoint x: 316, startPoint y: 280, endPoint x: 13, endPoint y: 272, distance: 303.4
type input "62185101640"
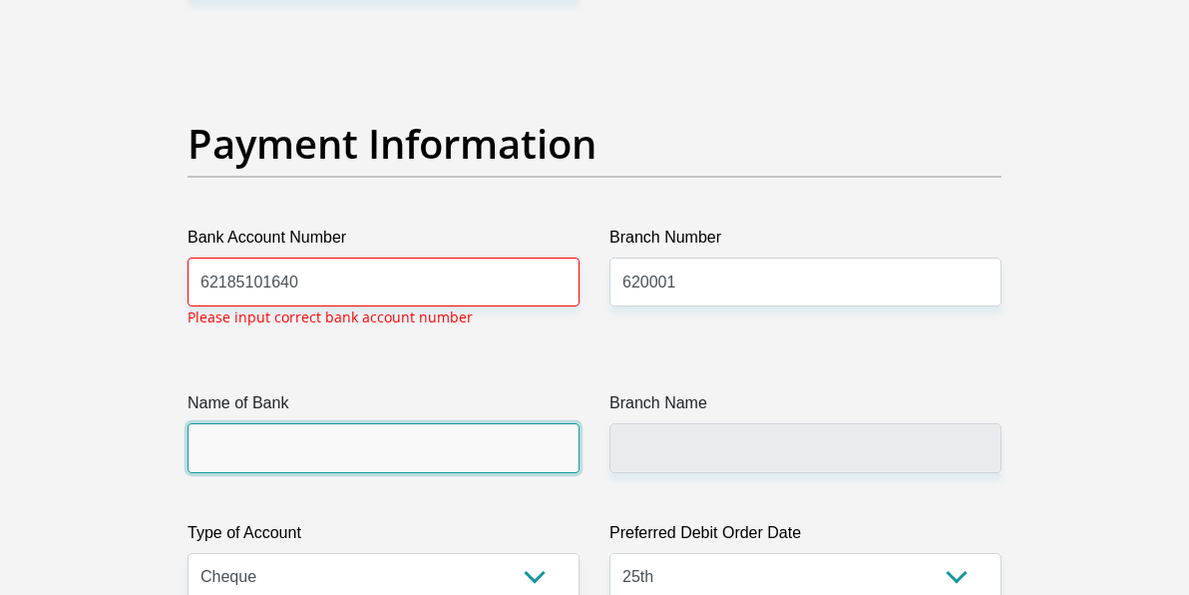
click at [256, 424] on input "Name of Bank" at bounding box center [384, 447] width 392 height 49
click at [224, 436] on input "Name of Bank" at bounding box center [384, 447] width 392 height 49
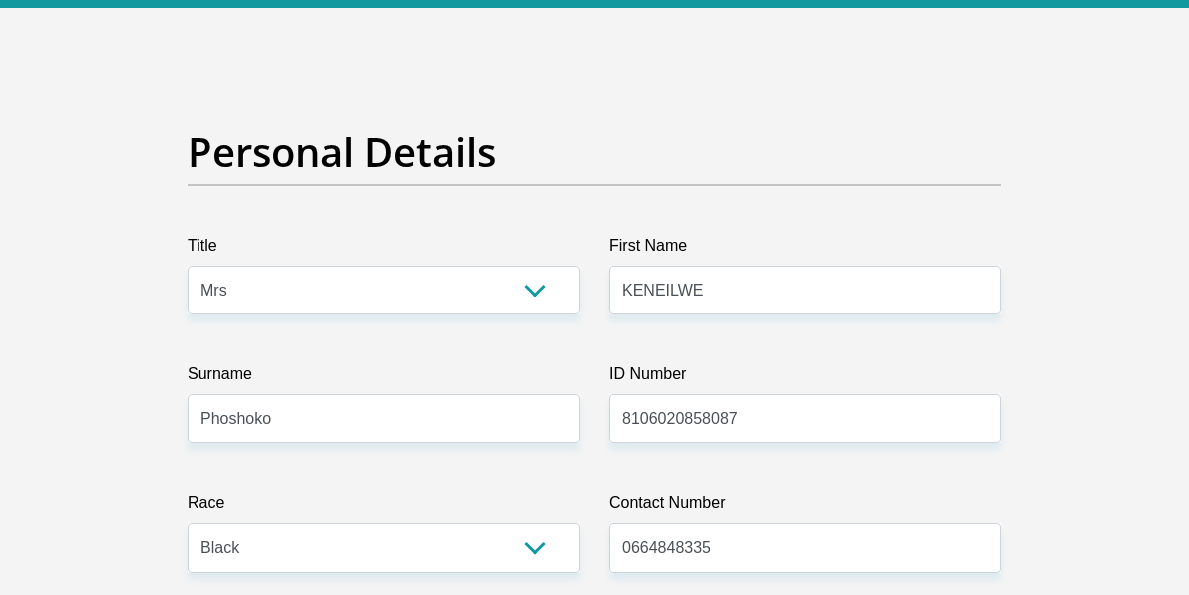
scroll to position [0, 0]
